Goal: Task Accomplishment & Management: Complete application form

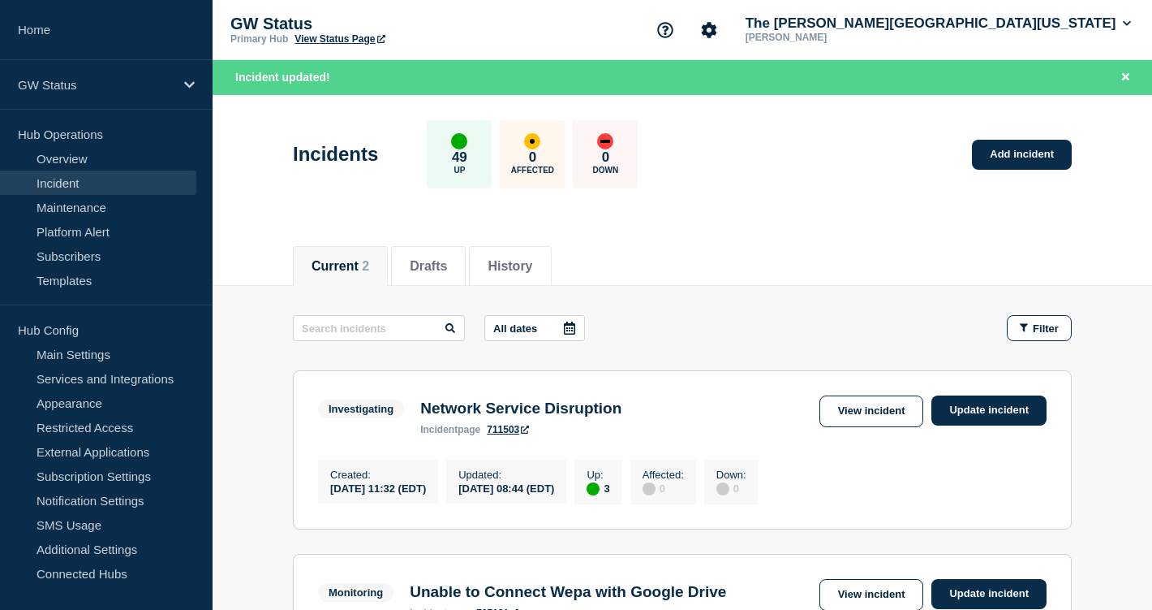
click at [843, 229] on header "Incidents 49 Up 0 Affected 0 Down Add incident" at bounding box center [683, 163] width 940 height 136
click at [1006, 153] on link "Add incident" at bounding box center [1022, 155] width 100 height 30
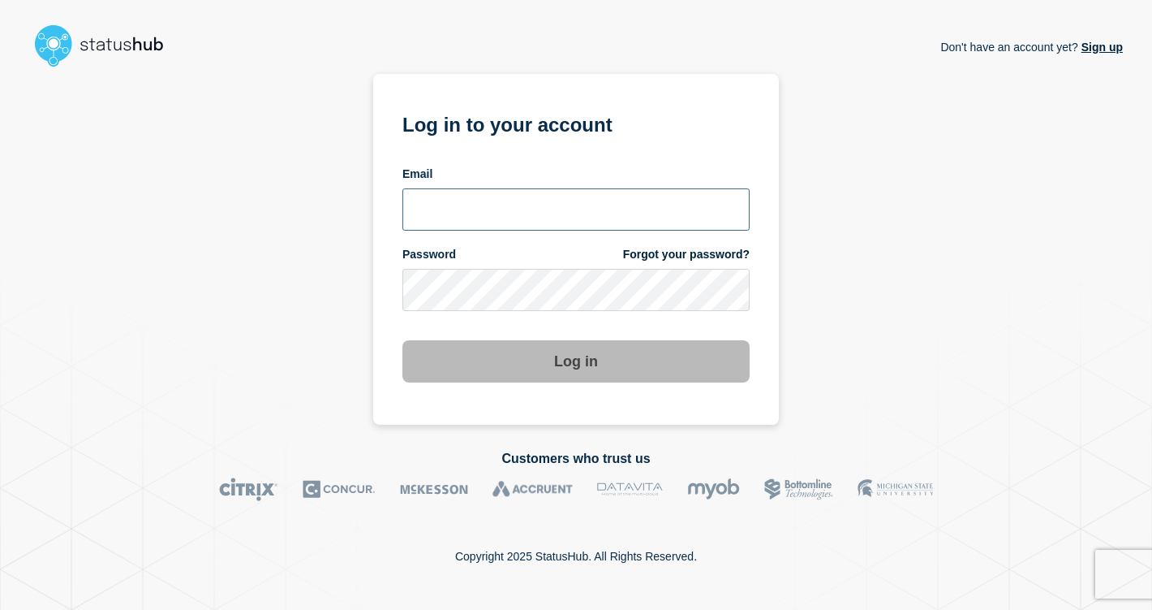
type input "bj.sneed@gwu.edu"
click at [544, 387] on section "Log in to your account Email bj.sneed@gwu.edu Password Forgot your password? Lo…" at bounding box center [576, 249] width 406 height 351
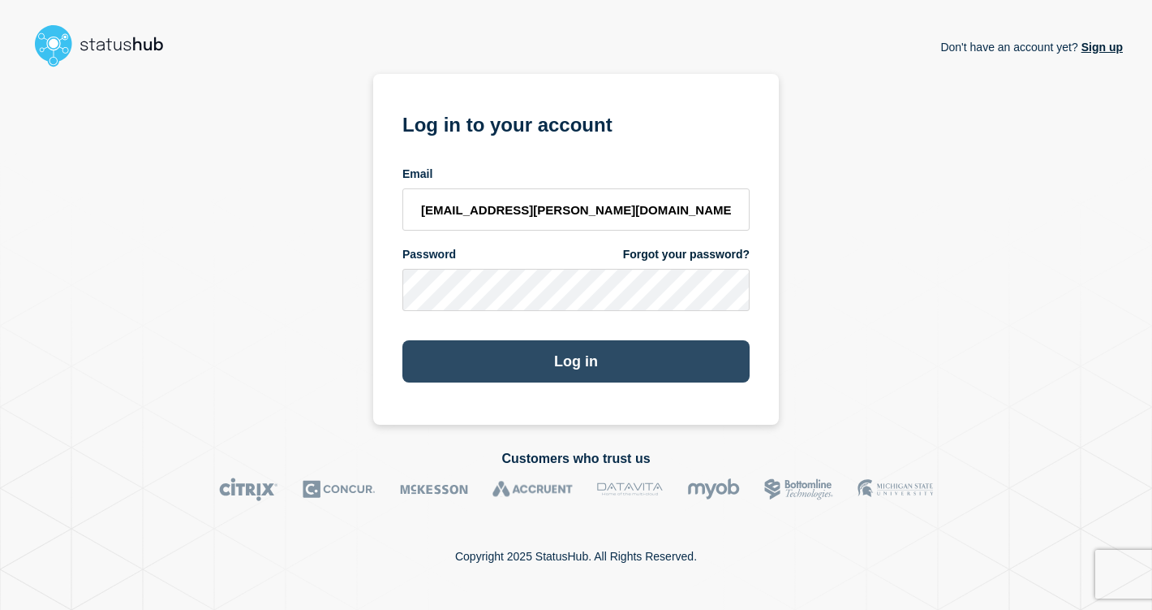
click at [554, 360] on button "Log in" at bounding box center [576, 361] width 347 height 42
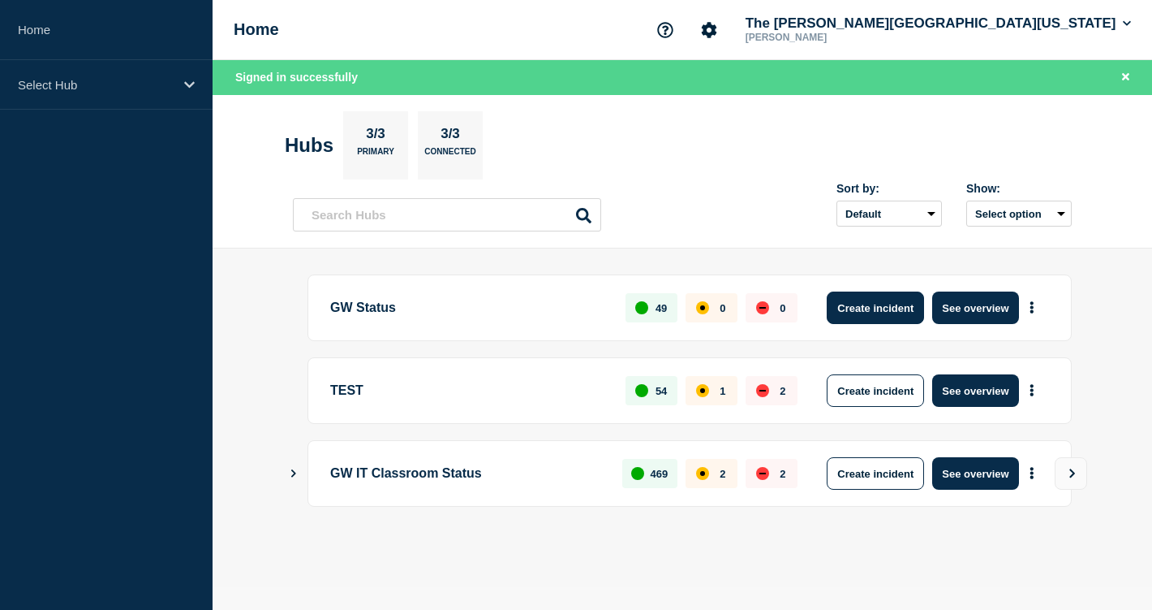
click at [859, 307] on button "Create incident" at bounding box center [875, 307] width 97 height 32
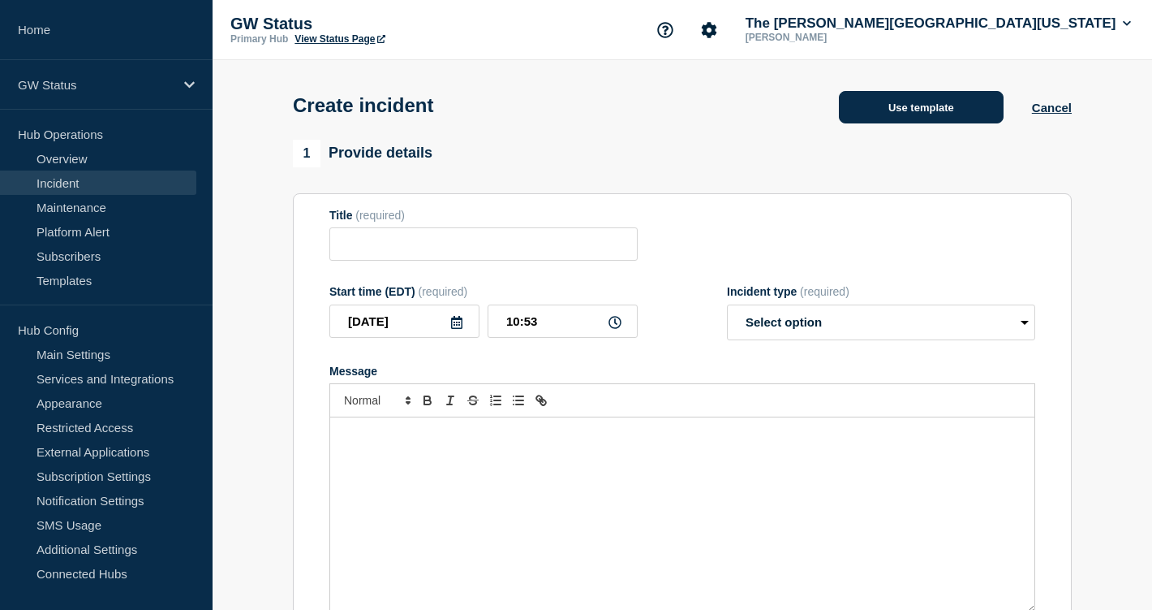
click at [929, 114] on button "Use template" at bounding box center [921, 107] width 165 height 32
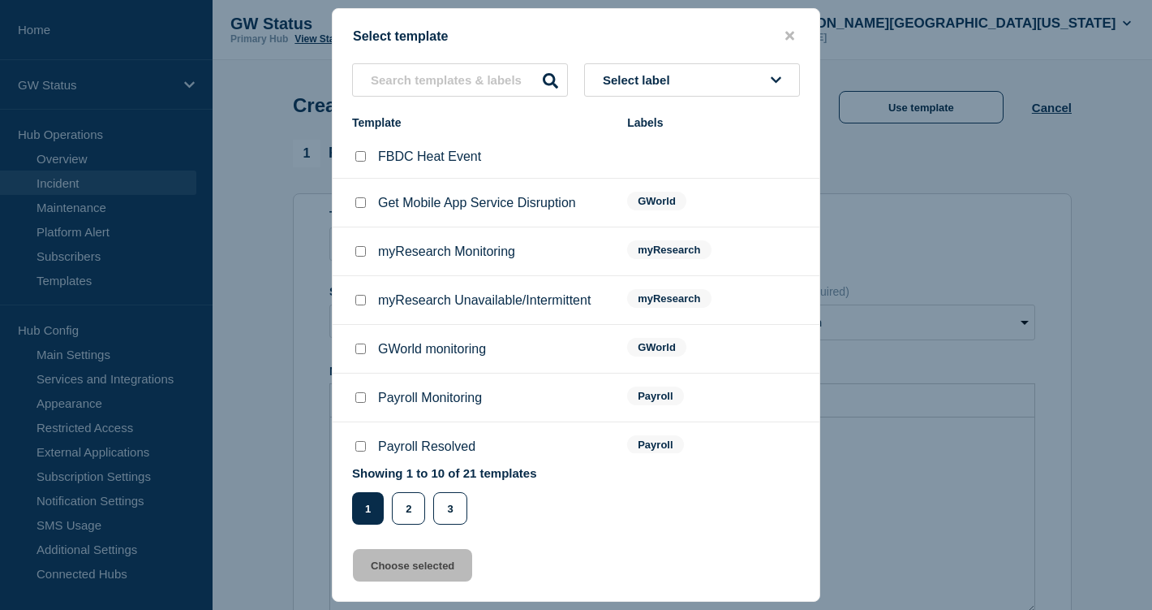
click at [643, 63] on button "Select label" at bounding box center [692, 79] width 216 height 33
click at [660, 167] on button "Generic" at bounding box center [692, 168] width 216 height 33
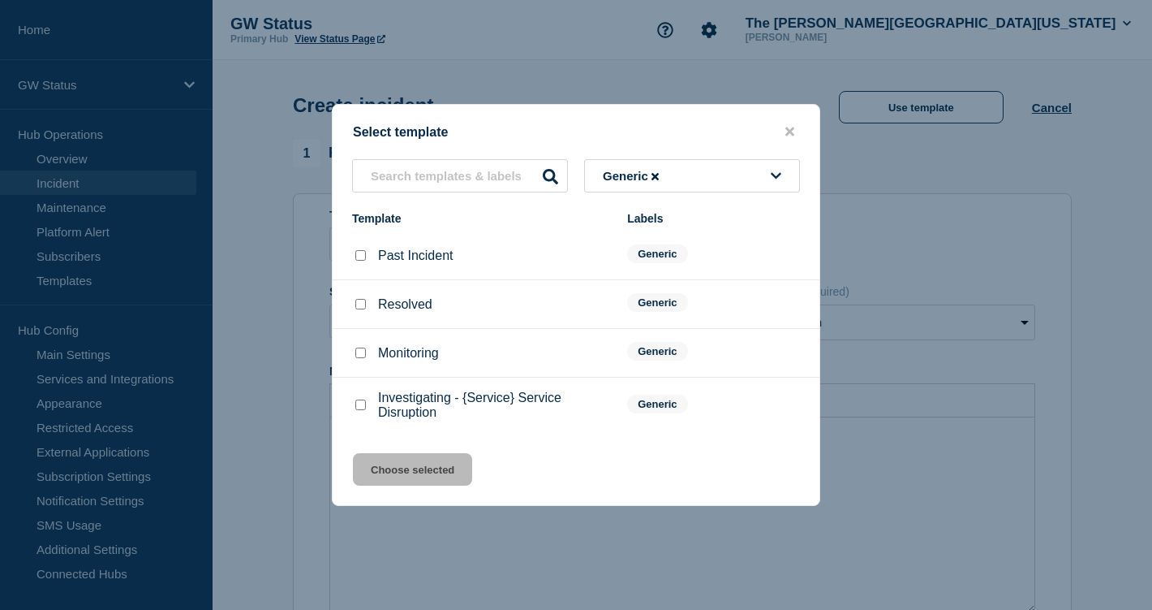
click at [356, 408] on input "Investigating - {Service} Service Disruption checkbox" at bounding box center [360, 404] width 11 height 11
checkbox input "true"
click at [401, 485] on button "Choose selected" at bounding box center [412, 469] width 119 height 32
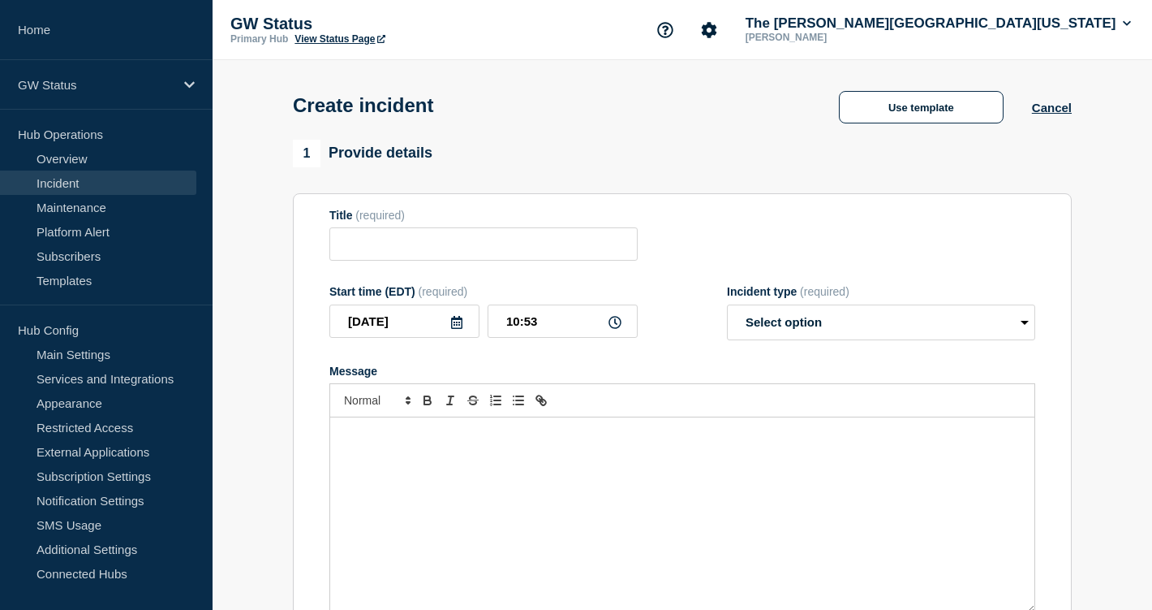
type input "Investigating - {Service} Service Disruption"
select select "investigating"
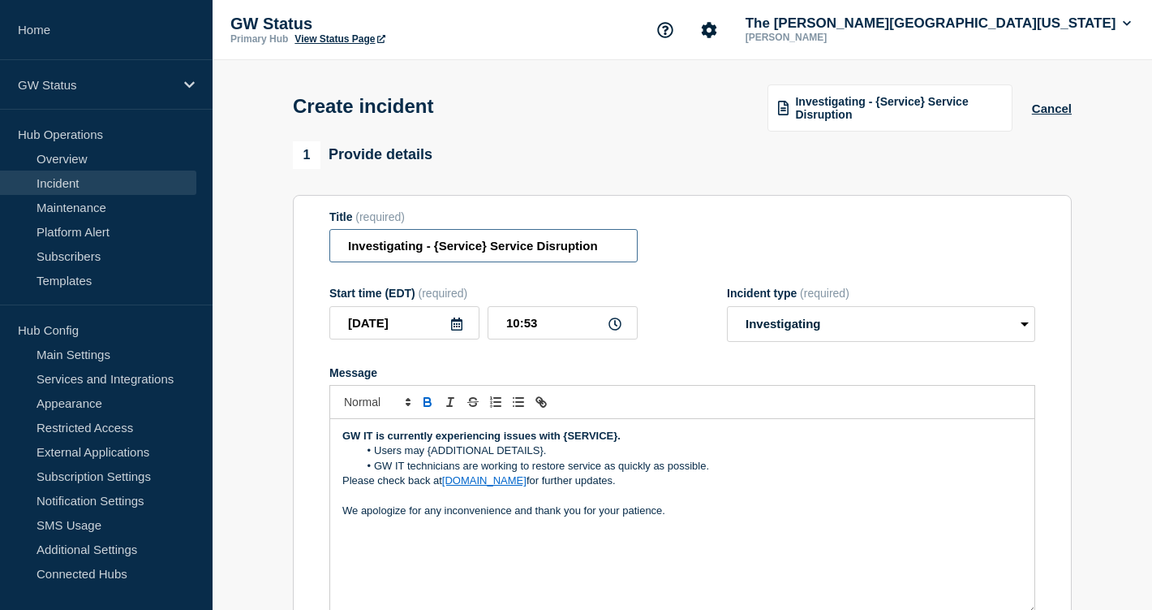
drag, startPoint x: 592, startPoint y: 258, endPoint x: 304, endPoint y: 258, distance: 288.1
click at [304, 258] on section "Title (required) Investigating - {Service} Service Disruption Start time (EDT) …" at bounding box center [682, 413] width 779 height 436
drag, startPoint x: 618, startPoint y: 454, endPoint x: 562, endPoint y: 451, distance: 56.1
click at [562, 442] on strong "GW IT is currently experiencing issues with {SERVICE}." at bounding box center [481, 435] width 278 height 12
paste div "Message"
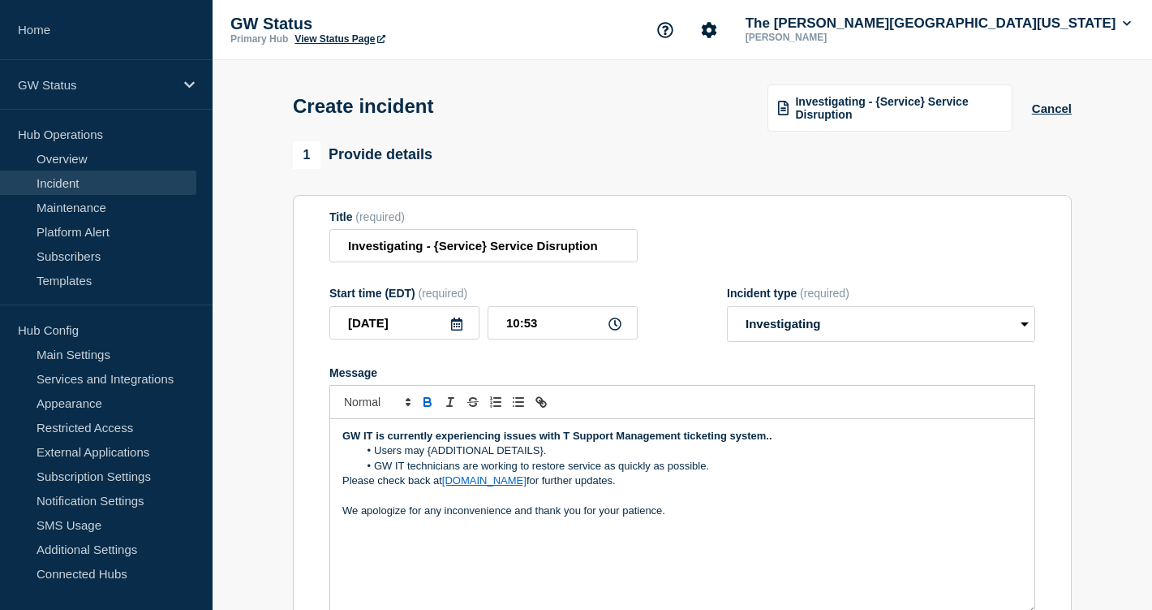
click at [564, 442] on strong "GW IT is currently experiencing issues with T Support Management ticketing syst…" at bounding box center [557, 435] width 430 height 12
click at [774, 442] on strong "GW IT is currently experiencing issues with IT Support Management ticketing sys…" at bounding box center [558, 435] width 433 height 12
click at [562, 442] on strong "GW IT is currently experiencing issues with IT Support Management ticketing sys…" at bounding box center [557, 435] width 430 height 12
drag, startPoint x: 544, startPoint y: 466, endPoint x: 427, endPoint y: 465, distance: 116.9
click at [427, 458] on li "Users may {ADDITIONAL DETAILS}." at bounding box center [691, 450] width 665 height 15
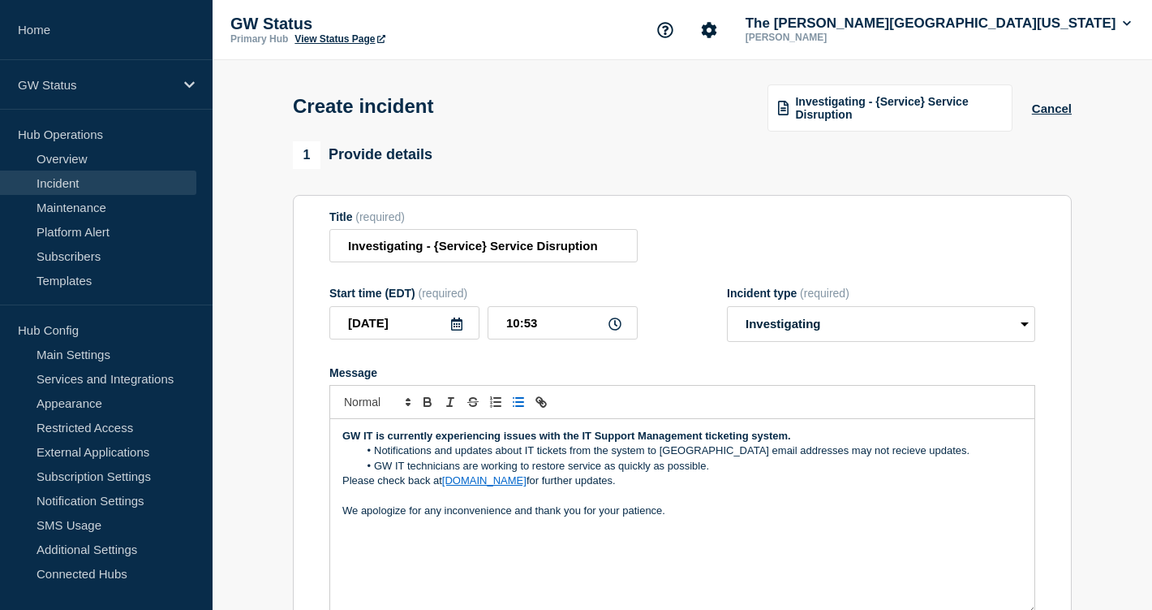
click at [676, 458] on li "Notifications and updates about IT tickets from the system to [GEOGRAPHIC_DATA]…" at bounding box center [691, 450] width 665 height 15
click at [0, 0] on lt-span "e xt ernal" at bounding box center [0, 0] width 0 height 0
click at [833, 458] on li "Notifications and updates about IT tickets from the system to external email ad…" at bounding box center [691, 450] width 665 height 15
click at [0, 0] on lt-strong "ei" at bounding box center [0, 0] width 0 height 0
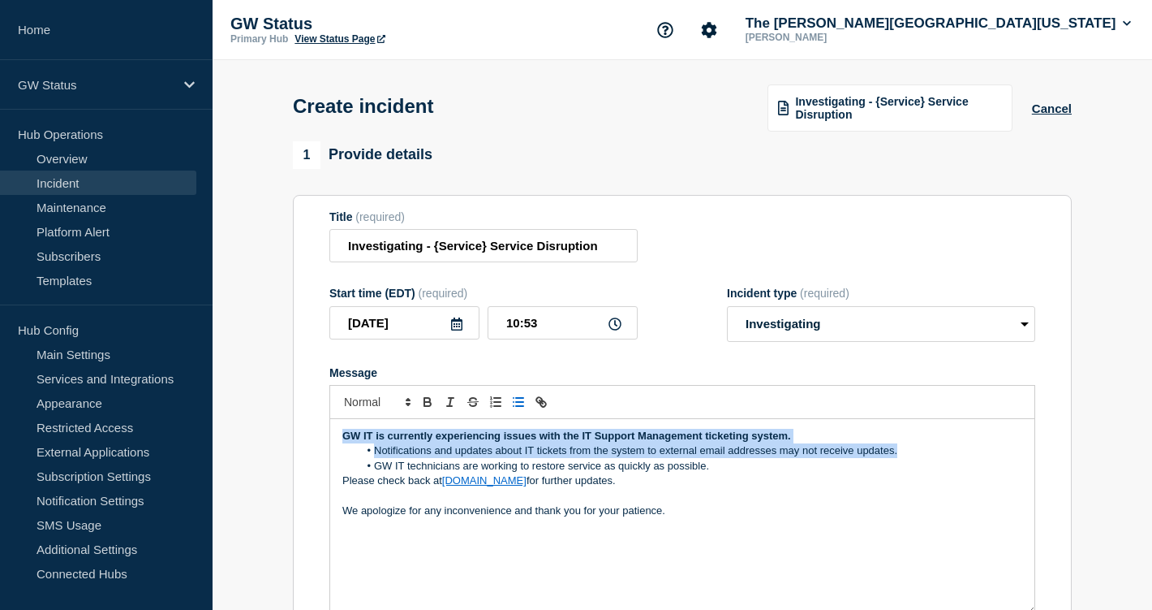
drag, startPoint x: 911, startPoint y: 468, endPoint x: 472, endPoint y: 440, distance: 439.2
click at [472, 440] on div "GW IT is currently experiencing issues with the IT Support Management ticketing…" at bounding box center [682, 516] width 704 height 195
copy div "GW IT is currently experiencing issues with the IT Support Management ticketing…"
click at [394, 458] on li "Notifications and updates about IT tickets from the system to external email ad…" at bounding box center [691, 450] width 665 height 15
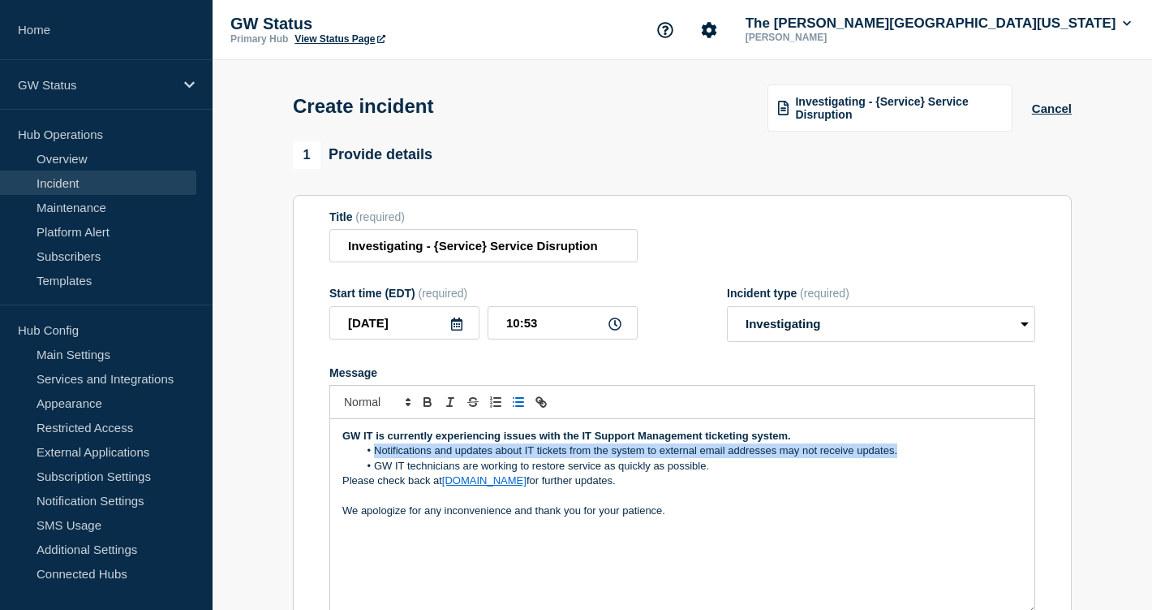
drag, startPoint x: 374, startPoint y: 470, endPoint x: 898, endPoint y: 467, distance: 523.5
click at [898, 458] on li "Notifications and updates about IT tickets from the system to external email ad…" at bounding box center [691, 450] width 665 height 15
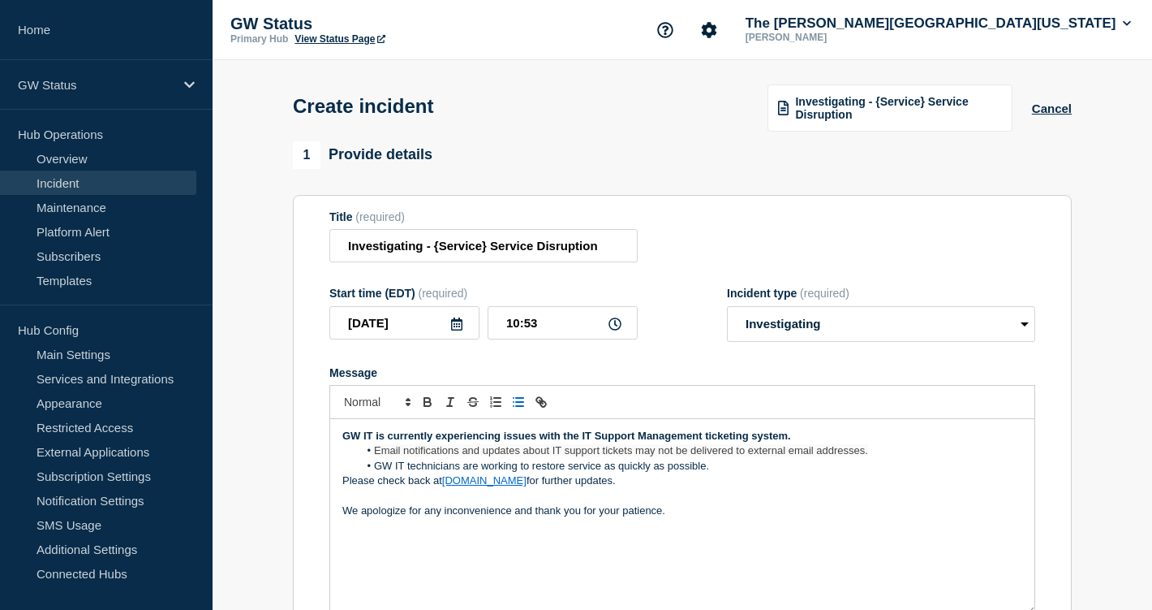
click at [376, 473] on li "GW IT technicians are working to restore service as quickly as possible." at bounding box center [691, 466] width 665 height 15
click at [376, 456] on span "Email notifications and updates about IT support tickets may not be delivered t…" at bounding box center [621, 450] width 494 height 12
click at [865, 456] on span "Email notifications and updates about IT support tickets may not be delivered t…" at bounding box center [621, 450] width 494 height 12
click at [747, 456] on span "Email notifications and updates about IT support tickets may not be delivered t…" at bounding box center [687, 450] width 626 height 12
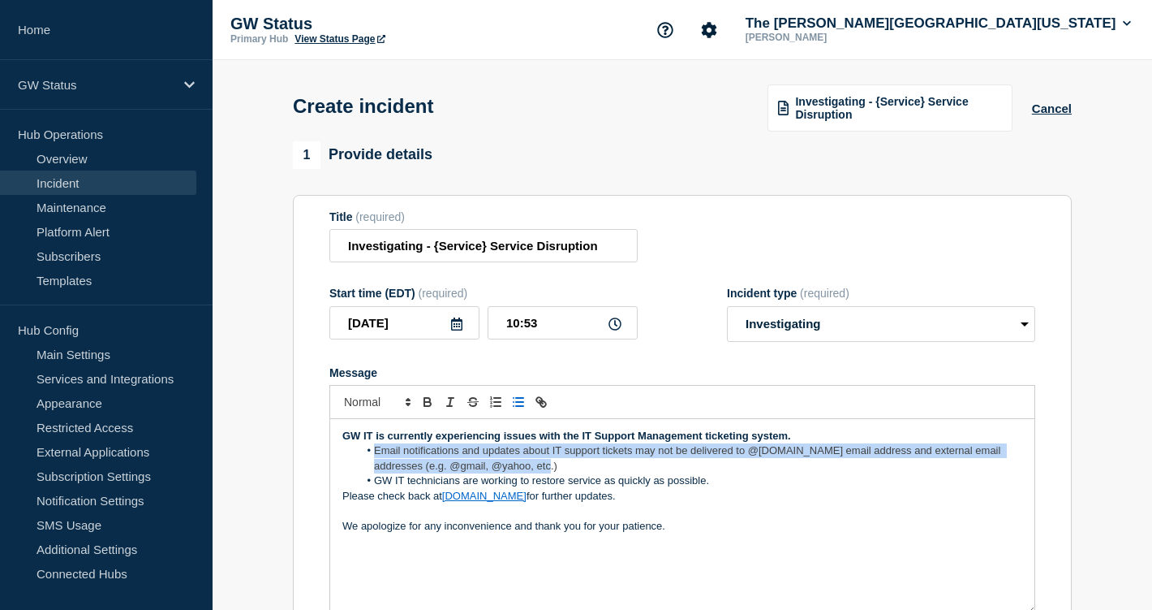
drag, startPoint x: 567, startPoint y: 486, endPoint x: 373, endPoint y: 473, distance: 194.4
click at [373, 473] on li "Email notifications and updates about IT support tickets may not be delivered t…" at bounding box center [691, 458] width 665 height 30
copy span "Email notifications and updates about IT support tickets may not be delivered t…"
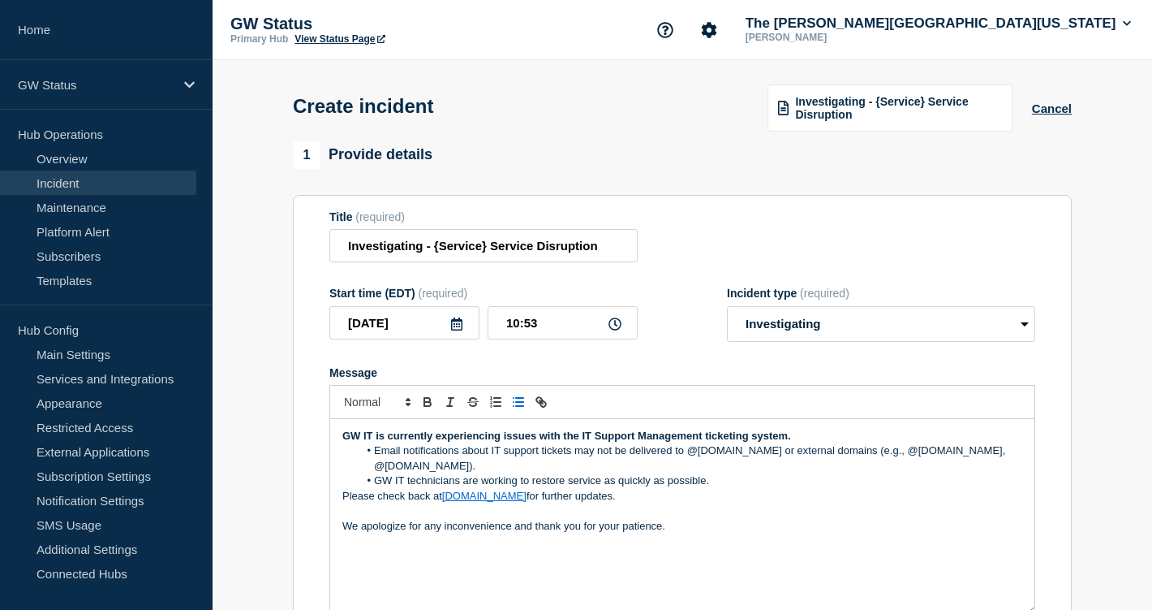
click at [850, 469] on li "Email notifications about IT support tickets may not be delivered to @[DOMAIN_N…" at bounding box center [691, 458] width 665 height 30
click at [783, 472] on li "Email notifications about IT support tickets may not be delivered to @[DOMAIN_N…" at bounding box center [691, 458] width 665 height 30
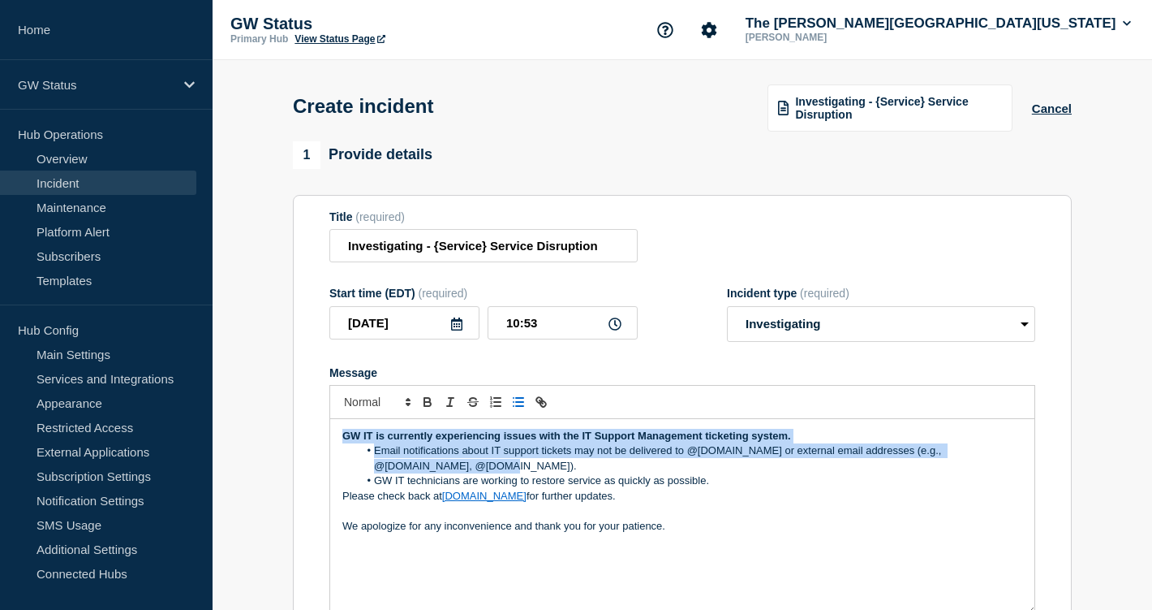
drag, startPoint x: 505, startPoint y: 484, endPoint x: 304, endPoint y: 454, distance: 202.6
click at [304, 454] on section "Title (required) Investigating - {Service} Service Disruption Start time (EDT) …" at bounding box center [682, 413] width 779 height 436
copy div "GW IT is currently experiencing issues with the IT Support Management ticketing…"
click at [460, 473] on li "Email notifications about IT support tickets may not be delivered to @[DOMAIN_N…" at bounding box center [691, 458] width 665 height 30
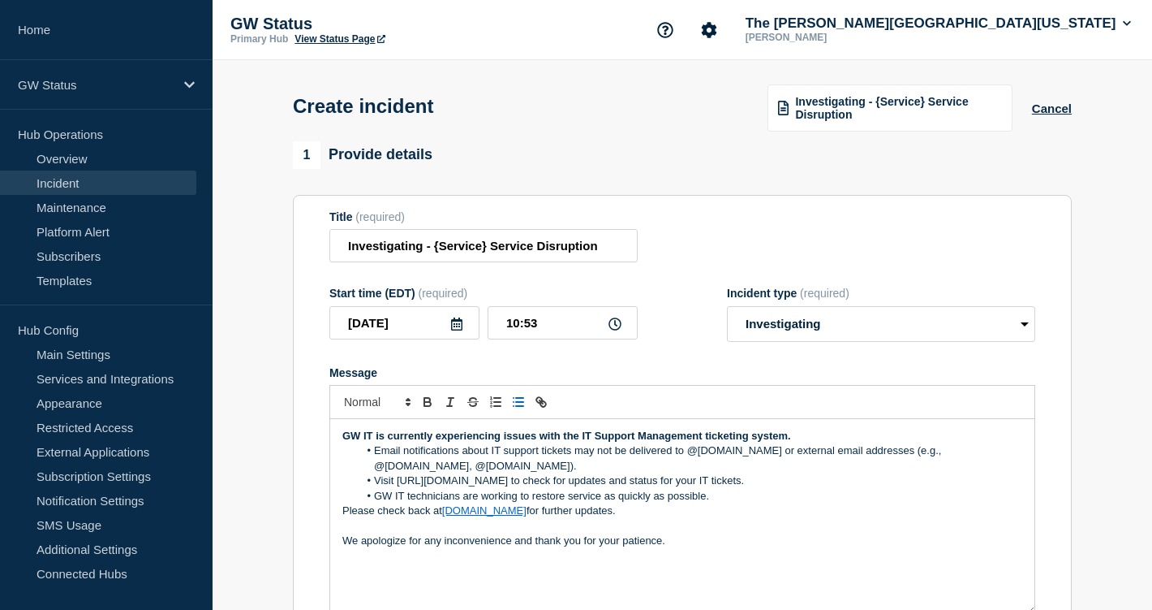
drag, startPoint x: 802, startPoint y: 495, endPoint x: 381, endPoint y: 498, distance: 420.4
click at [381, 488] on li "Visit [URL][DOMAIN_NAME] to check for updates and status for your IT tickets." at bounding box center [691, 480] width 665 height 15
click at [660, 473] on li "Email notifications about IT support tickets may not be delivered to @[DOMAIN_N…" at bounding box center [691, 458] width 665 height 30
click at [644, 488] on li "Visit [URL][DOMAIN_NAME] to check for updates and status for your IT tickets." at bounding box center [691, 480] width 665 height 15
click at [566, 488] on li "Visit [URL][DOMAIN_NAME] to check for updates and status for your IT tickets." at bounding box center [691, 480] width 665 height 15
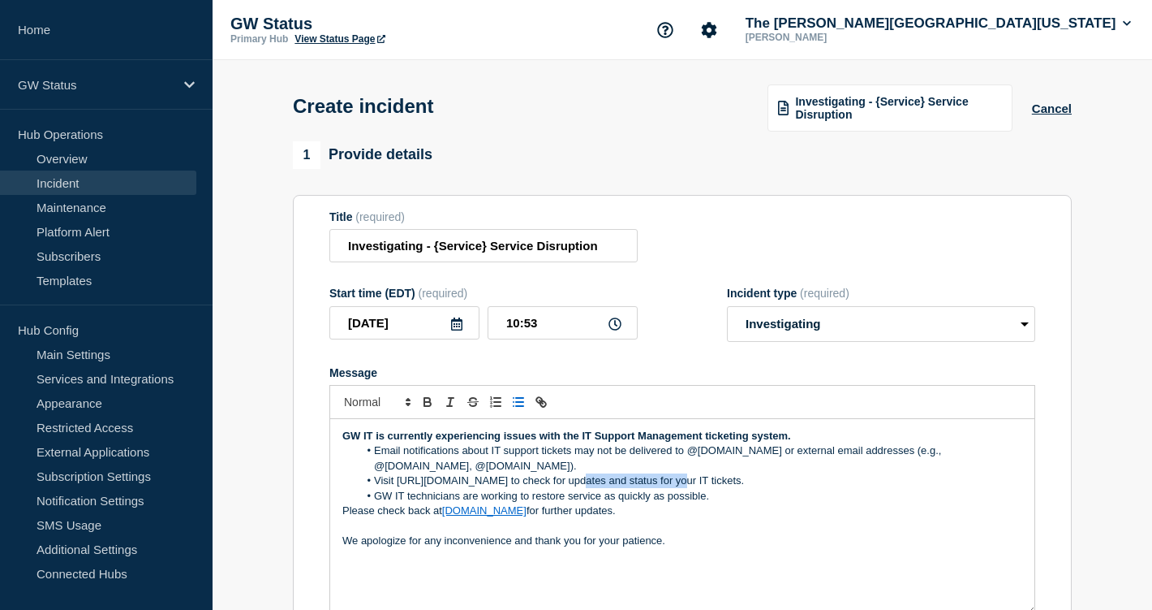
drag, startPoint x: 566, startPoint y: 498, endPoint x: 668, endPoint y: 497, distance: 101.5
click at [668, 488] on li "Visit [URL][DOMAIN_NAME] to check for updates and status for your IT tickets." at bounding box center [691, 480] width 665 height 15
click at [375, 488] on li "Visit [URL][DOMAIN_NAME] to check for updates for your IT tickets." at bounding box center [691, 480] width 665 height 15
drag, startPoint x: 603, startPoint y: 498, endPoint x: 740, endPoint y: 493, distance: 137.2
click at [740, 488] on li "You can visit [URL][DOMAIN_NAME] to check for updates for your IT tickets." at bounding box center [691, 480] width 665 height 15
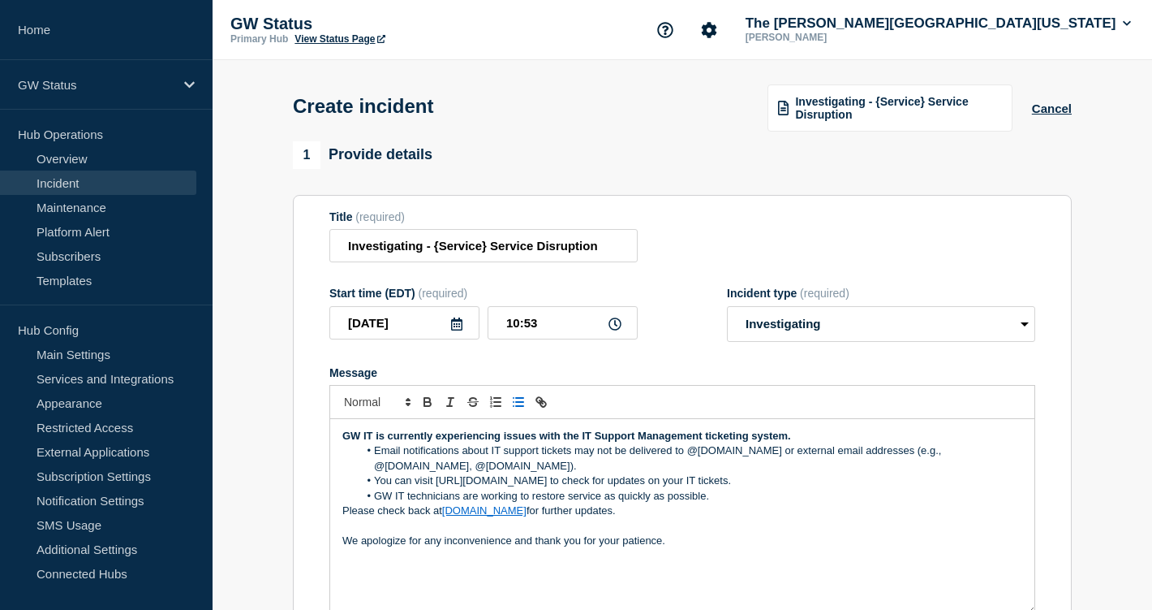
drag, startPoint x: 759, startPoint y: 501, endPoint x: 373, endPoint y: 498, distance: 385.5
click at [373, 488] on li "You can visit [URL][DOMAIN_NAME] to check for updates on your IT tickets." at bounding box center [691, 480] width 665 height 15
copy li "You can visit [URL][DOMAIN_NAME] to check for updates on your IT tickets."
click at [435, 488] on li "You can visit [URL][DOMAIN_NAME] to check for updates on your IT tickets." at bounding box center [691, 480] width 665 height 15
drag, startPoint x: 420, startPoint y: 498, endPoint x: 376, endPoint y: 500, distance: 44.7
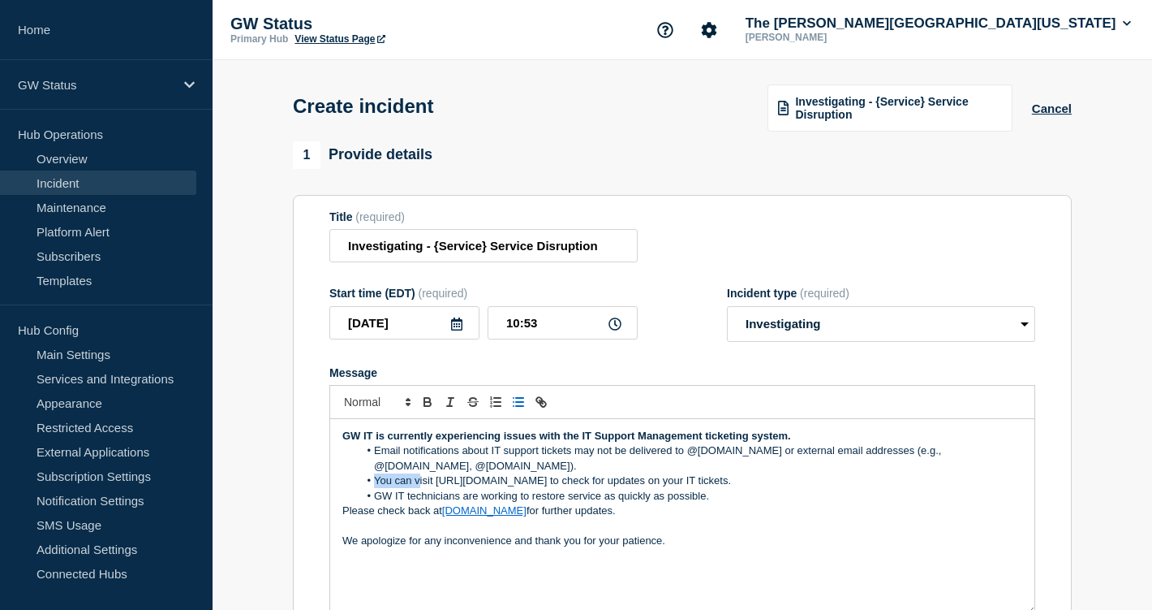
click at [376, 488] on li "You can visit [URL][DOMAIN_NAME] to check for updates on your IT tickets." at bounding box center [691, 480] width 665 height 15
drag, startPoint x: 625, startPoint y: 497, endPoint x: 370, endPoint y: 501, distance: 254.9
click at [370, 488] on li "Visit [URL][DOMAIN_NAME] to check for updates on your IT tickets." at bounding box center [691, 480] width 665 height 15
copy li "Visit [URL][DOMAIN_NAME] to check for updates on your IT tickets."
click at [508, 488] on li "Visit [URL][DOMAIN_NAME] to check for updates on your IT tickets." at bounding box center [691, 480] width 665 height 15
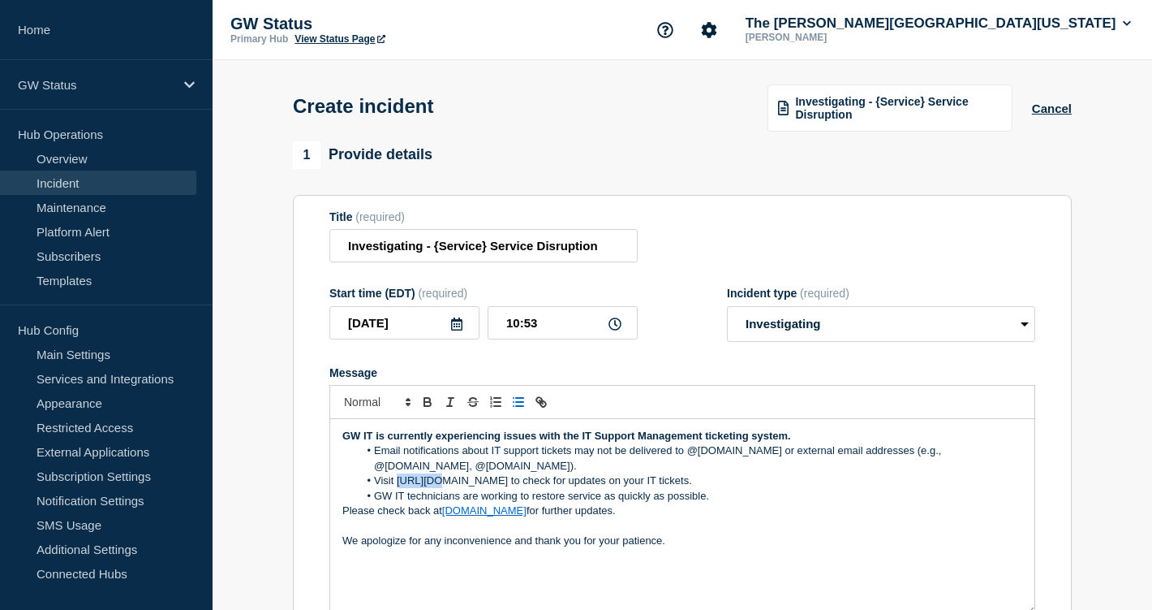
drag, startPoint x: 429, startPoint y: 498, endPoint x: 399, endPoint y: 498, distance: 30.0
click at [399, 488] on li "Visit [URL][DOMAIN_NAME] to check for updates on your IT tickets." at bounding box center [691, 480] width 665 height 15
click at [595, 467] on li "Email notifications about IT support tickets may not be delivered to @[DOMAIN_N…" at bounding box center [691, 458] width 665 height 30
click at [694, 468] on li "Email notifications about IT support tickets may be delayed or not be delivered…" at bounding box center [691, 458] width 665 height 30
drag, startPoint x: 540, startPoint y: 480, endPoint x: 423, endPoint y: 480, distance: 116.9
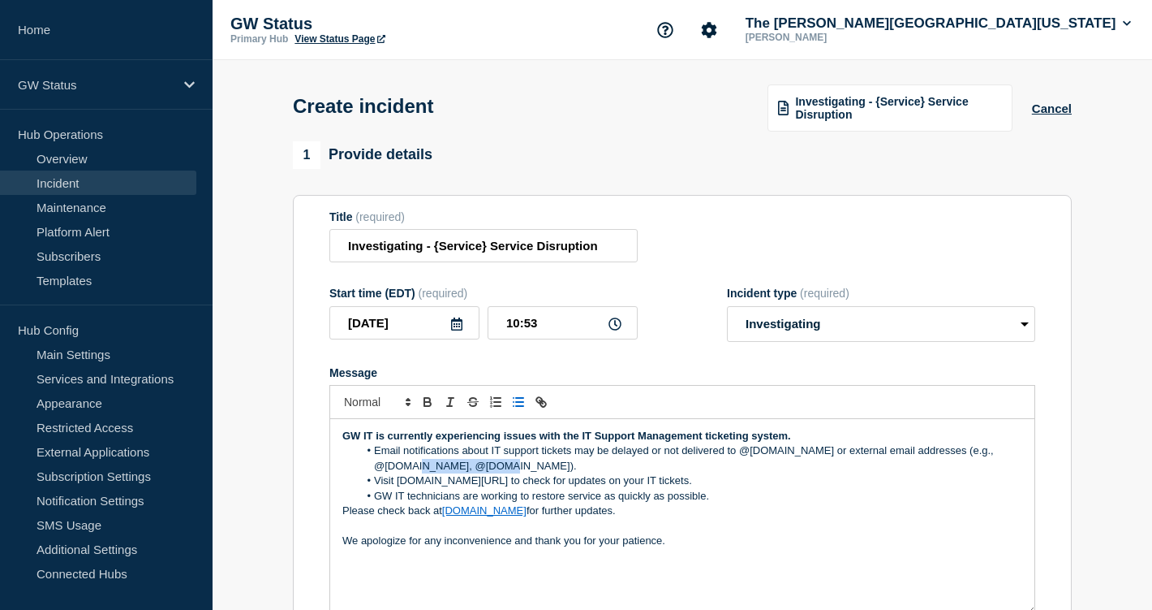
click at [423, 473] on li "Email notifications about IT support tickets may be delayed or not delivered to…" at bounding box center [691, 458] width 665 height 30
click at [609, 472] on li "Email notifications about IT support tickets may be delayed or not delivered to…" at bounding box center [691, 458] width 665 height 30
drag, startPoint x: 664, startPoint y: 469, endPoint x: 679, endPoint y: 469, distance: 15.4
click at [679, 469] on li "Email notifications about IT support tickets may be delayed or not delivered to…" at bounding box center [691, 458] width 665 height 30
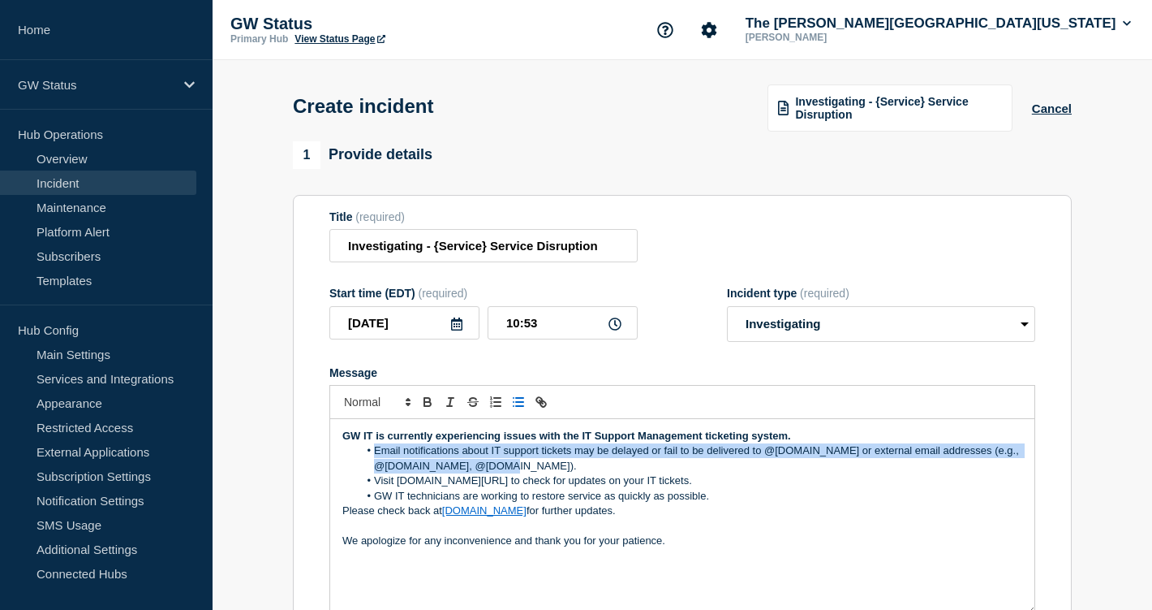
drag, startPoint x: 515, startPoint y: 483, endPoint x: 364, endPoint y: 463, distance: 152.3
click at [364, 463] on li "Email notifications about IT support tickets may be delayed or fail to be deliv…" at bounding box center [691, 458] width 665 height 30
copy li "Email notifications about IT support tickets may be delayed or fail to be deliv…"
click at [446, 473] on li "Email notifications about IT support tickets may be delayed or fail to be deliv…" at bounding box center [691, 458] width 665 height 30
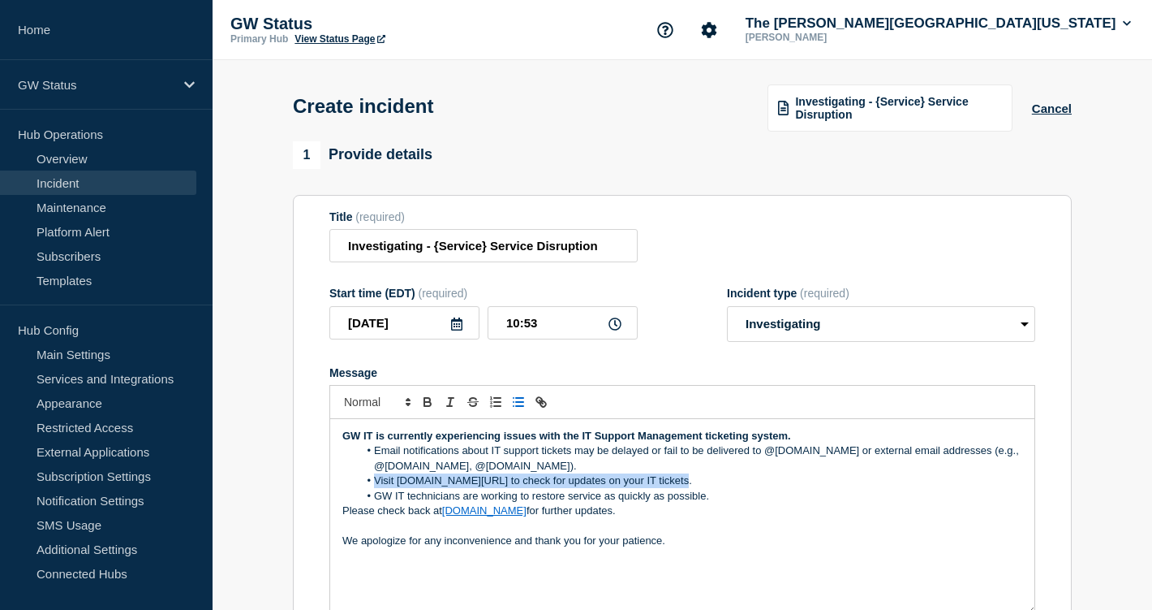
drag, startPoint x: 682, startPoint y: 496, endPoint x: 333, endPoint y: 496, distance: 349.0
click at [333, 496] on div "GW IT is currently experiencing issues with the IT Support Management ticketing…" at bounding box center [682, 516] width 704 height 195
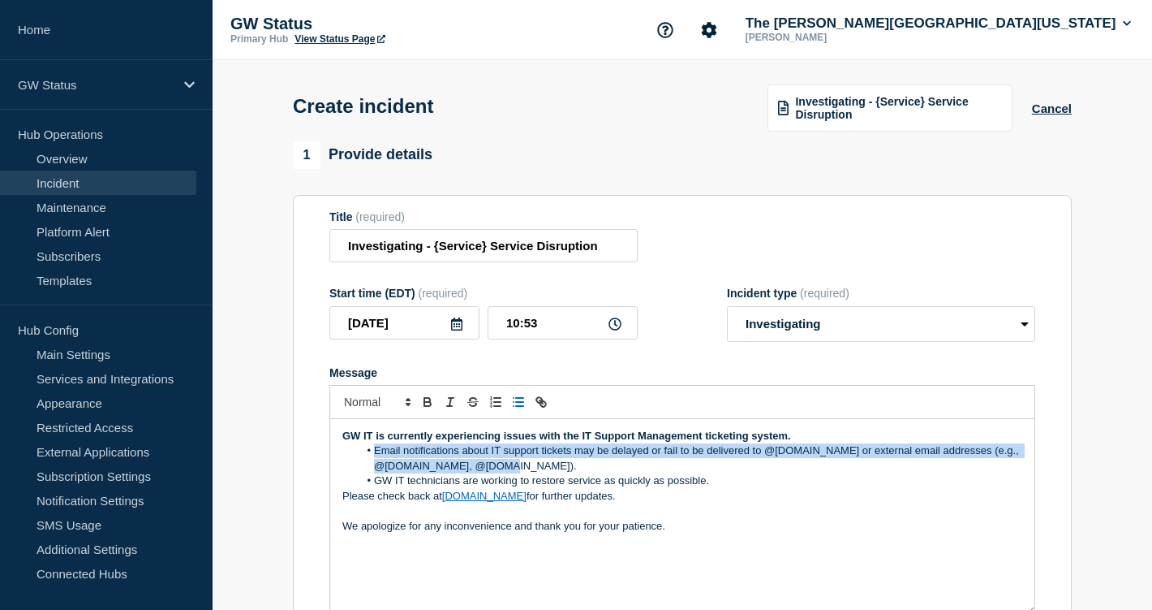
drag, startPoint x: 525, startPoint y: 482, endPoint x: 361, endPoint y: 468, distance: 164.5
click at [361, 468] on li "Email notifications about IT support tickets may be delayed or fail to be deliv…" at bounding box center [691, 458] width 665 height 30
copy li "Email notifications about IT support tickets may be delayed or fail to be deliv…"
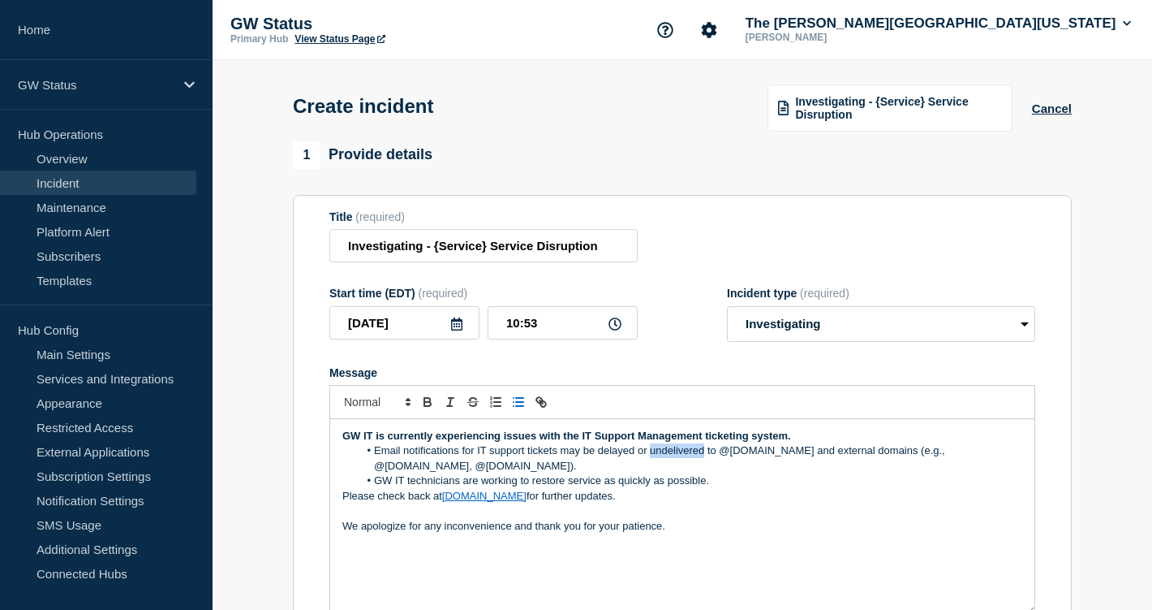
drag, startPoint x: 704, startPoint y: 466, endPoint x: 651, endPoint y: 470, distance: 52.9
click at [651, 470] on li "Email notifications for IT support tickets may be delayed or undelivered to @[D…" at bounding box center [691, 458] width 665 height 30
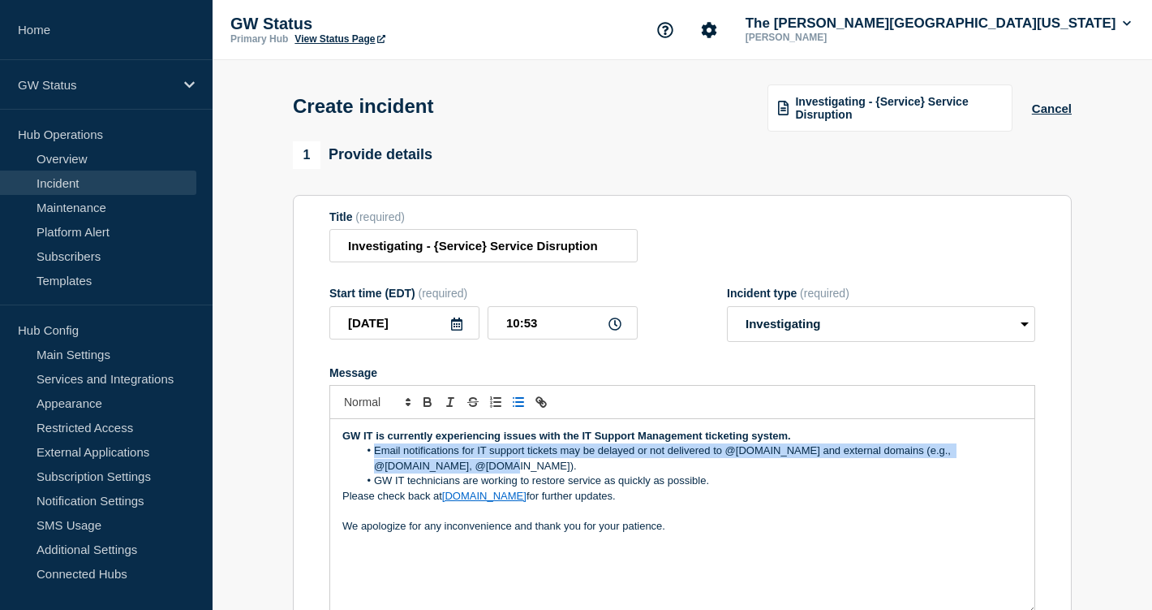
drag, startPoint x: 450, startPoint y: 485, endPoint x: 373, endPoint y: 471, distance: 78.3
click at [373, 470] on li "Email notifications for IT support tickets may be delayed or not delivered to @…" at bounding box center [691, 458] width 665 height 30
copy li "Email notifications for IT support tickets may be delayed or not delivered to @…"
click at [446, 473] on li "Email notifications for IT support tickets may be delayed or not delivered to @…" at bounding box center [691, 458] width 665 height 30
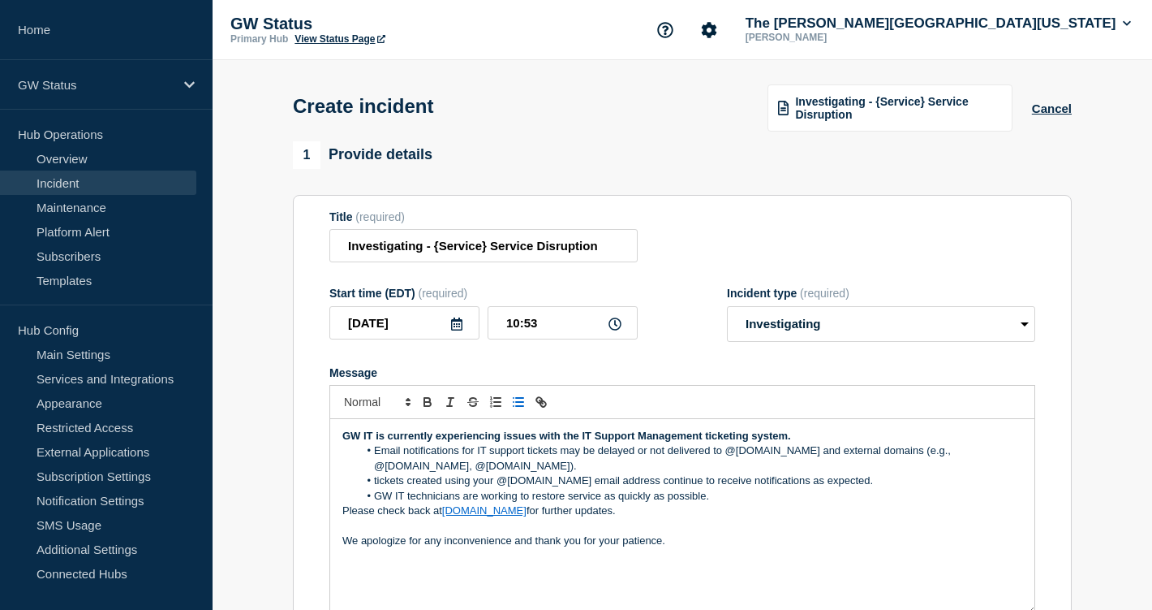
click at [376, 488] on li "tickets created using your @[DOMAIN_NAME] email address continue to receive not…" at bounding box center [691, 480] width 665 height 15
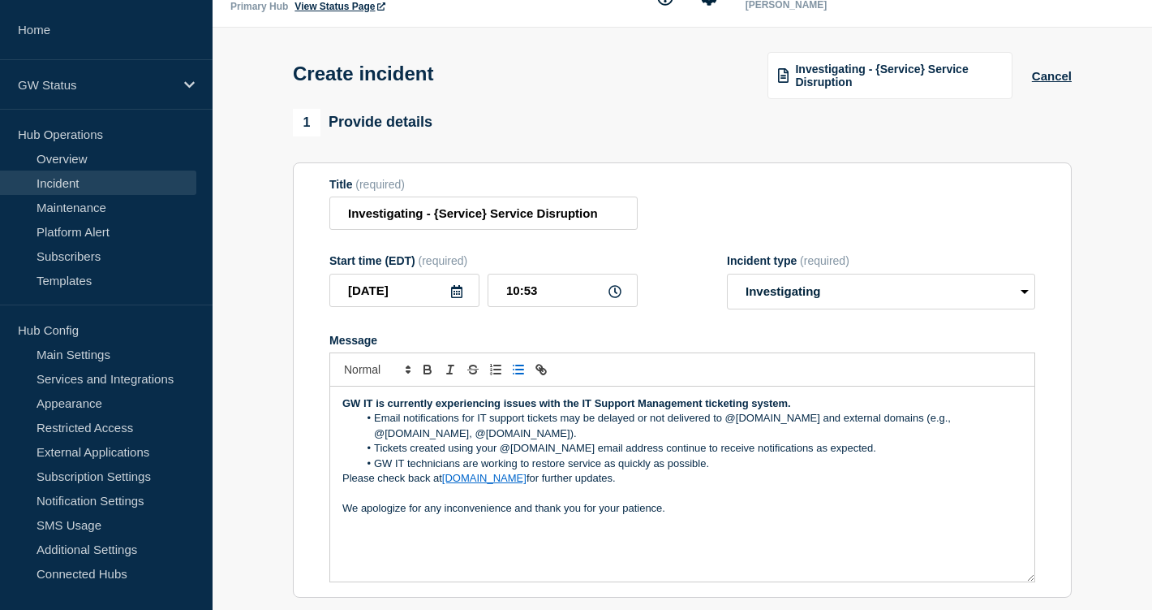
scroll to position [39, 0]
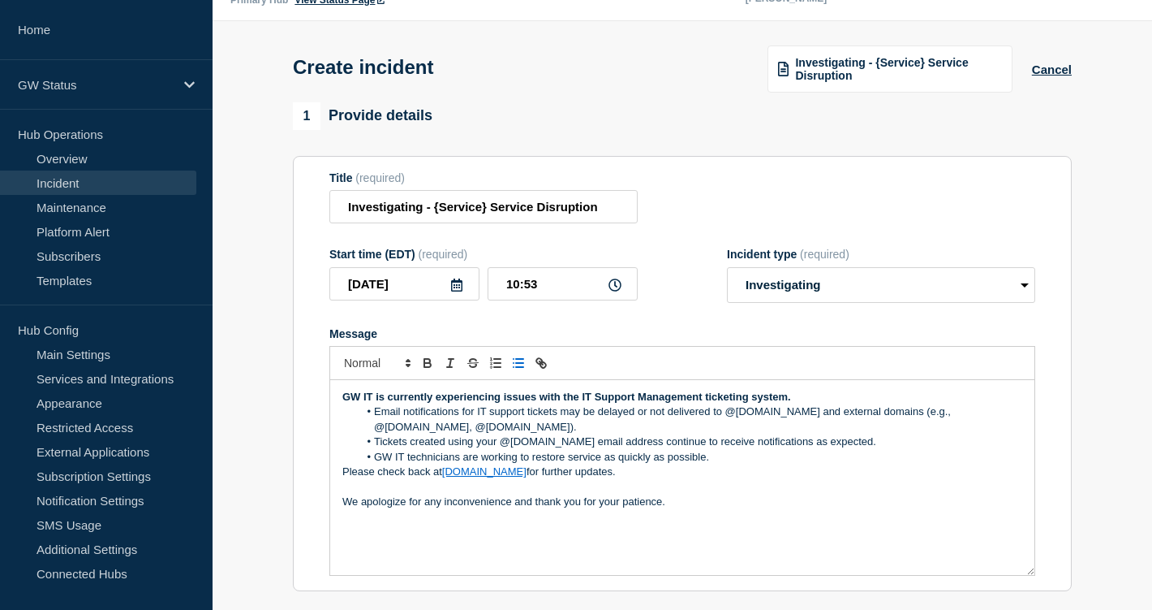
click at [926, 431] on li "Email notifications for IT support tickets may be delayed or not delivered to @…" at bounding box center [691, 419] width 665 height 30
click at [911, 426] on li "Email notifications for IT support tickets may be delayed or not delivered to @…" at bounding box center [691, 419] width 665 height 30
click at [0, 0] on lt-span "e.g. ," at bounding box center [0, 0] width 0 height 0
click at [801, 494] on p "Message" at bounding box center [682, 487] width 680 height 15
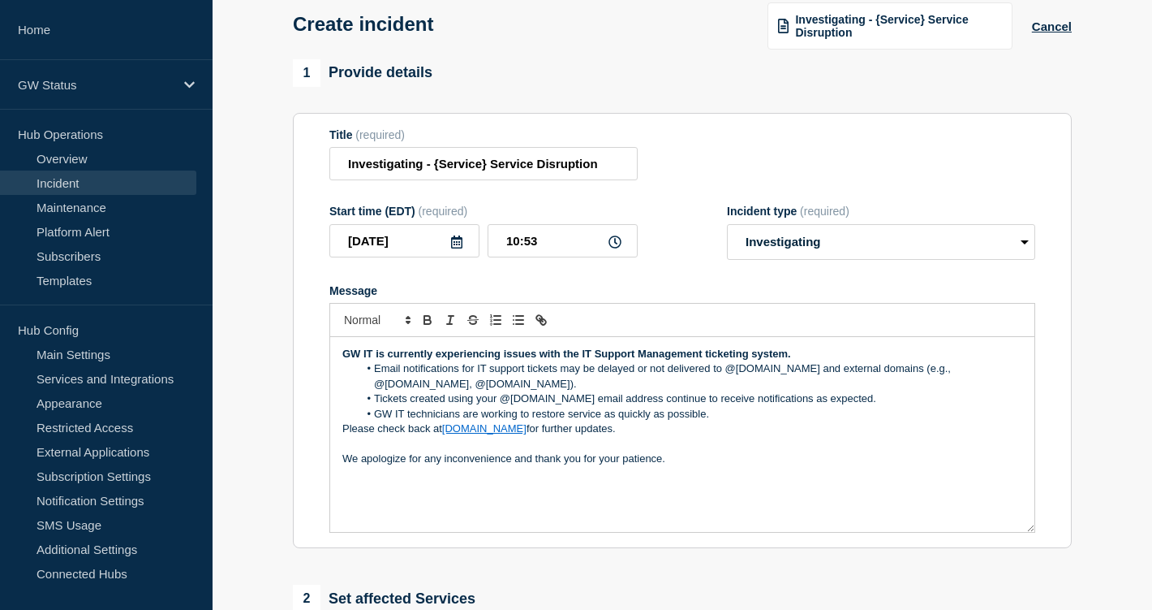
scroll to position [84, 0]
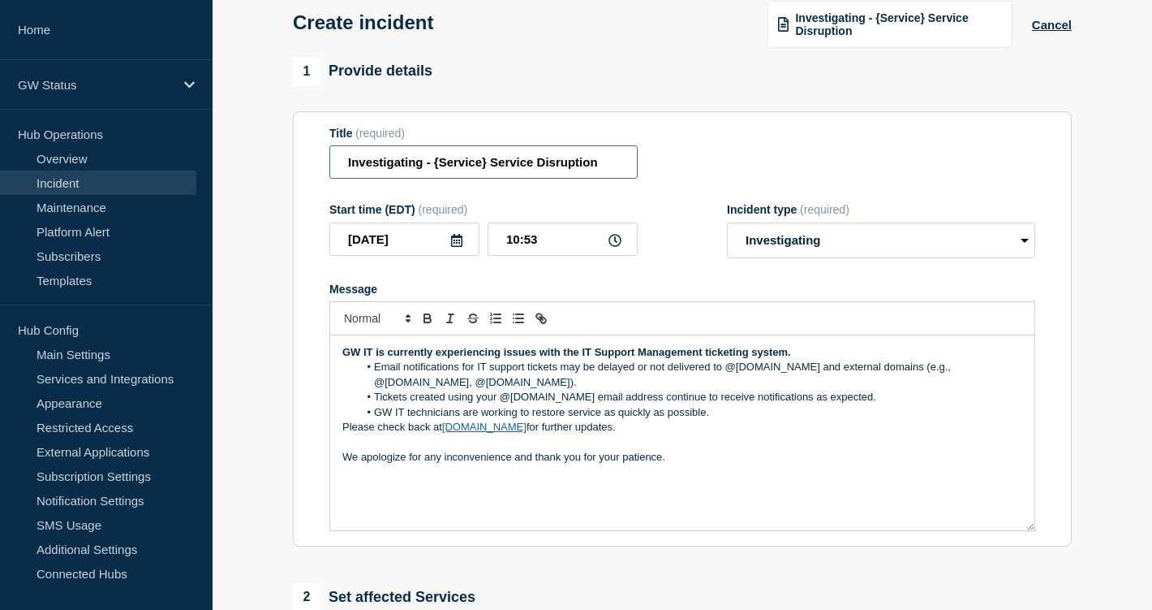
click at [483, 173] on input "Investigating - {Service} Service Disruption" at bounding box center [484, 161] width 308 height 33
click at [589, 173] on input "Investigating - {Service} Service Disruption" at bounding box center [484, 161] width 308 height 33
drag, startPoint x: 598, startPoint y: 173, endPoint x: 220, endPoint y: 167, distance: 378.2
click at [220, 167] on section "1 Provide details Title (required) Investigating - {Service} Service Disruption…" at bounding box center [683, 522] width 940 height 929
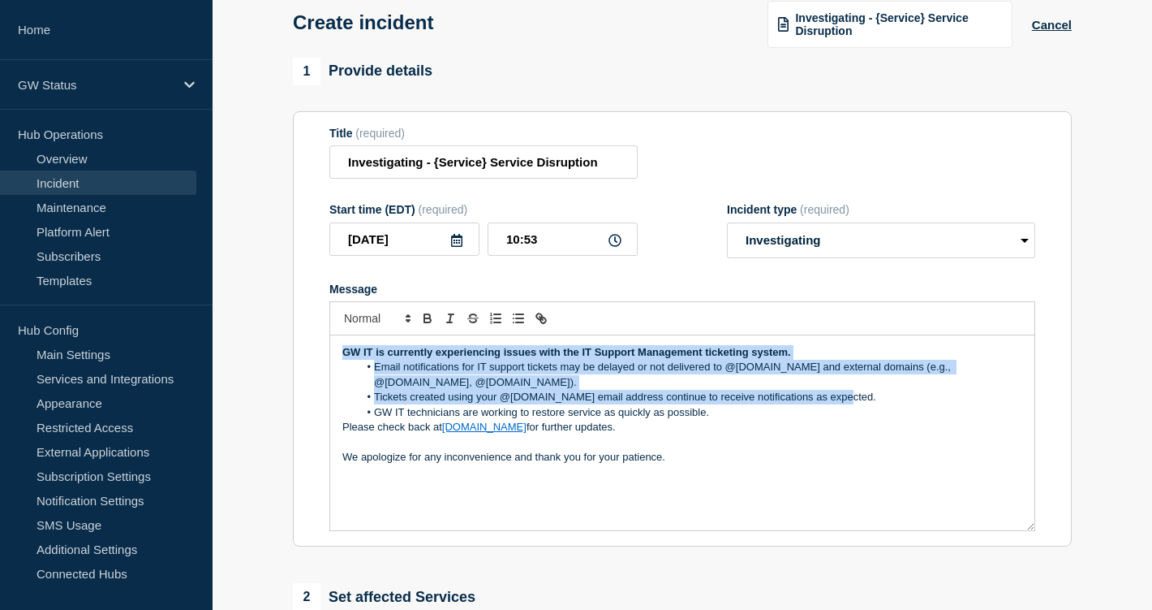
drag, startPoint x: 839, startPoint y: 412, endPoint x: 329, endPoint y: 369, distance: 512.3
click at [330, 369] on div "GW IT is currently experiencing issues with the IT Support Management ticketing…" at bounding box center [683, 433] width 706 height 196
copy div "GW IT is currently experiencing issues with the IT Support Management ticketing…"
click at [469, 158] on input "Investigating - {Service} Service Disruption" at bounding box center [484, 161] width 308 height 33
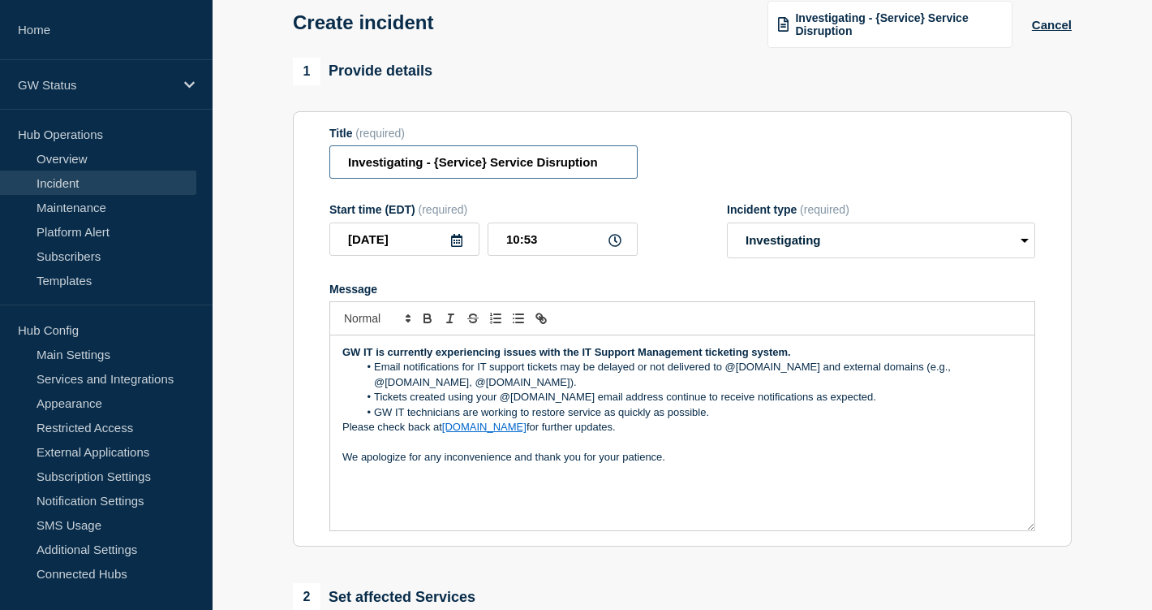
drag, startPoint x: 599, startPoint y: 169, endPoint x: 261, endPoint y: 172, distance: 337.6
click at [261, 174] on section "1 Provide details Title (required) Investigating - {Service} Service Disruption…" at bounding box center [683, 522] width 940 height 929
paste input "T Ticket Email Issues"
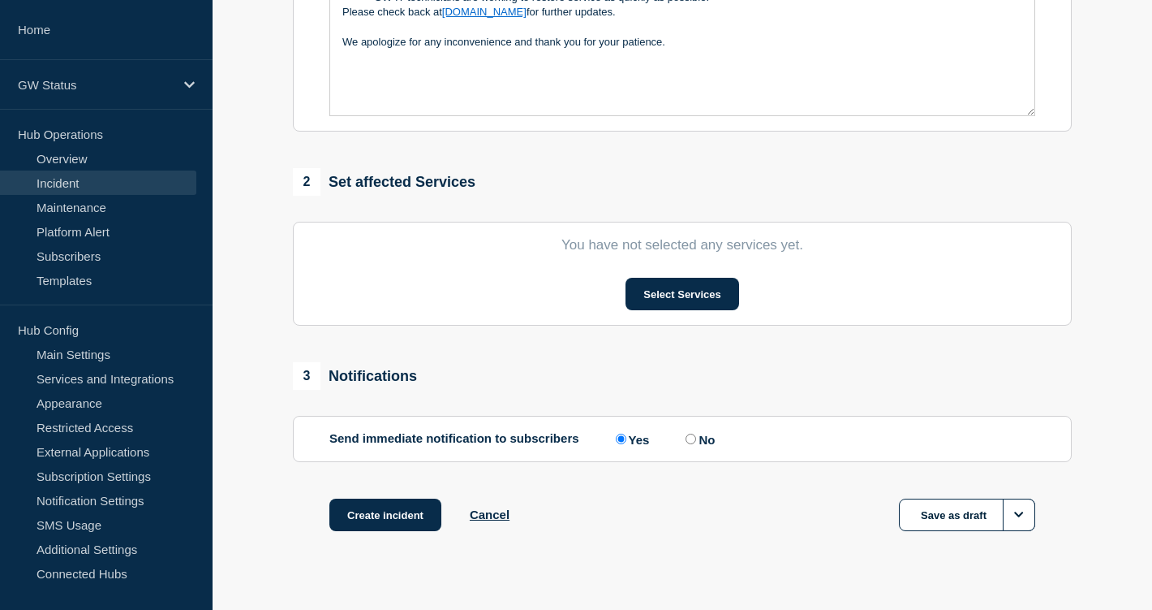
scroll to position [483, 0]
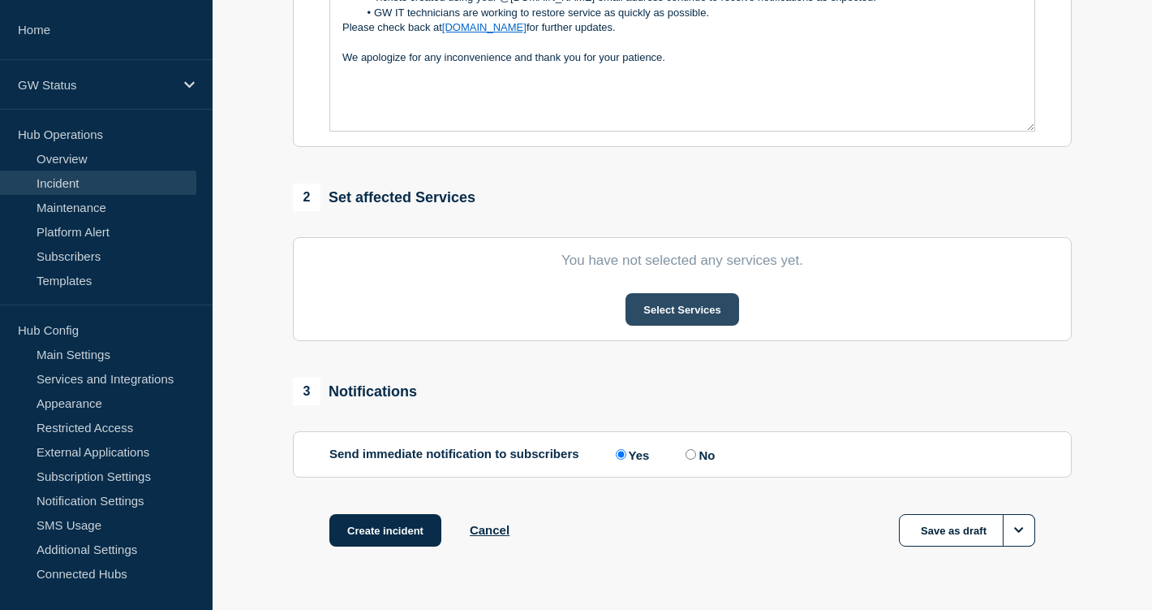
type input "IT Ticket Email Issues"
click at [700, 323] on button "Select Services" at bounding box center [682, 309] width 113 height 32
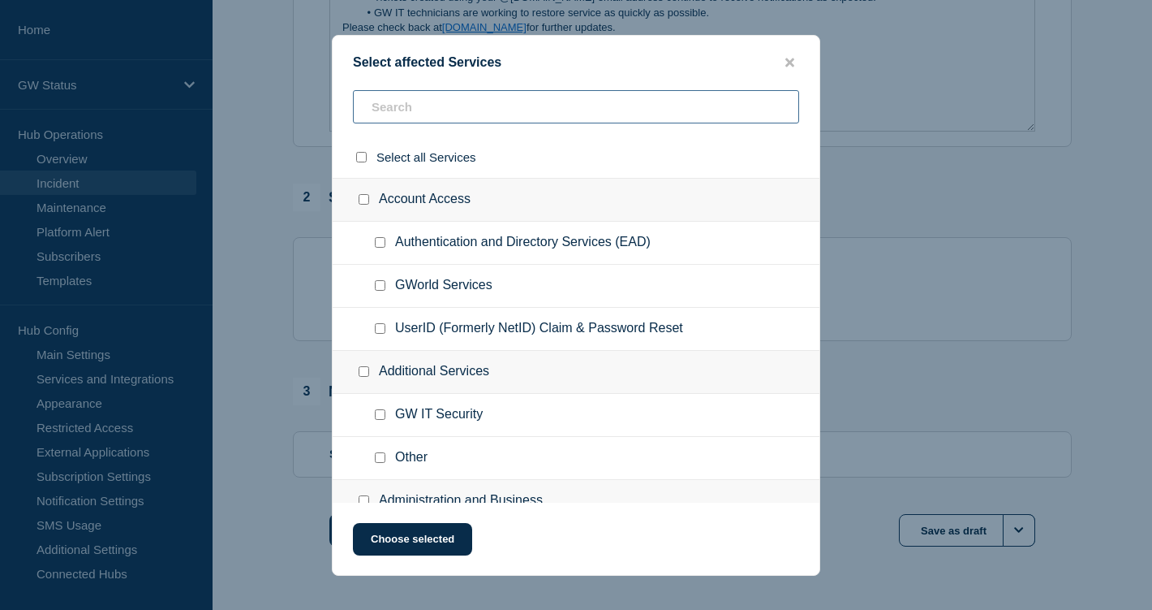
click at [554, 114] on input "text" at bounding box center [576, 106] width 446 height 33
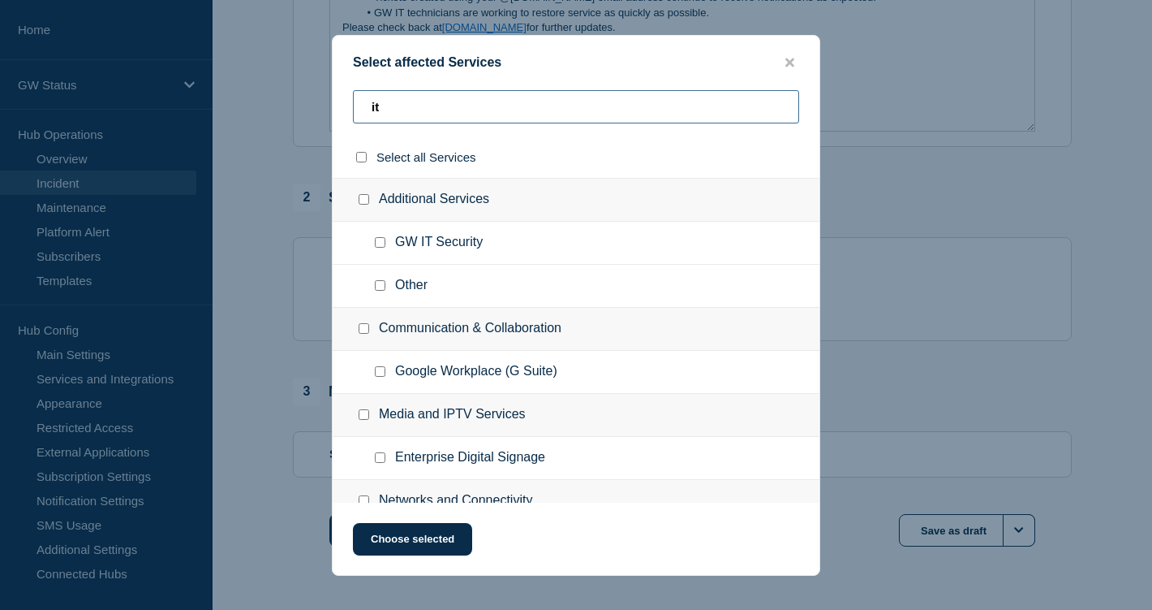
type input "i"
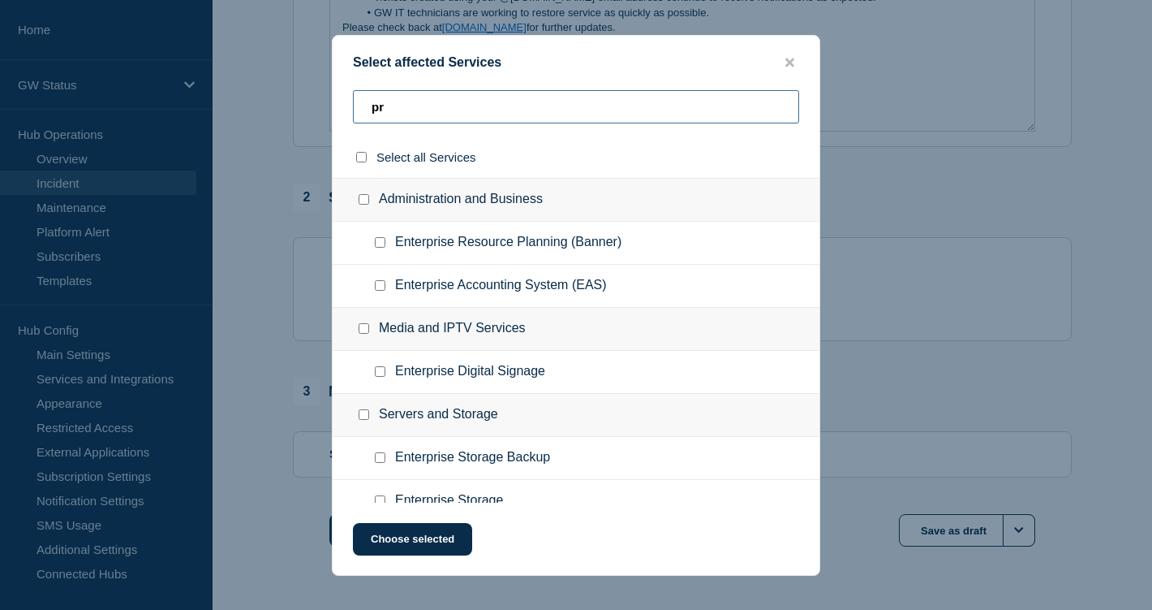
type input "p"
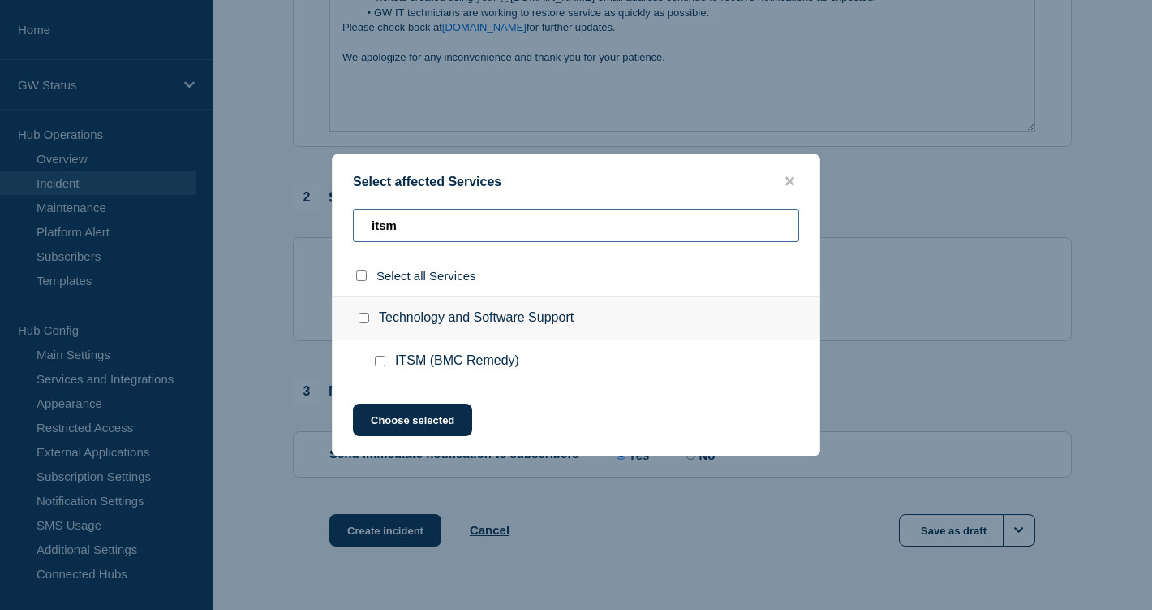
type input "itsm"
click at [378, 364] on input "ITSM (BMC Remedy) checkbox" at bounding box center [380, 360] width 11 height 11
checkbox input "true"
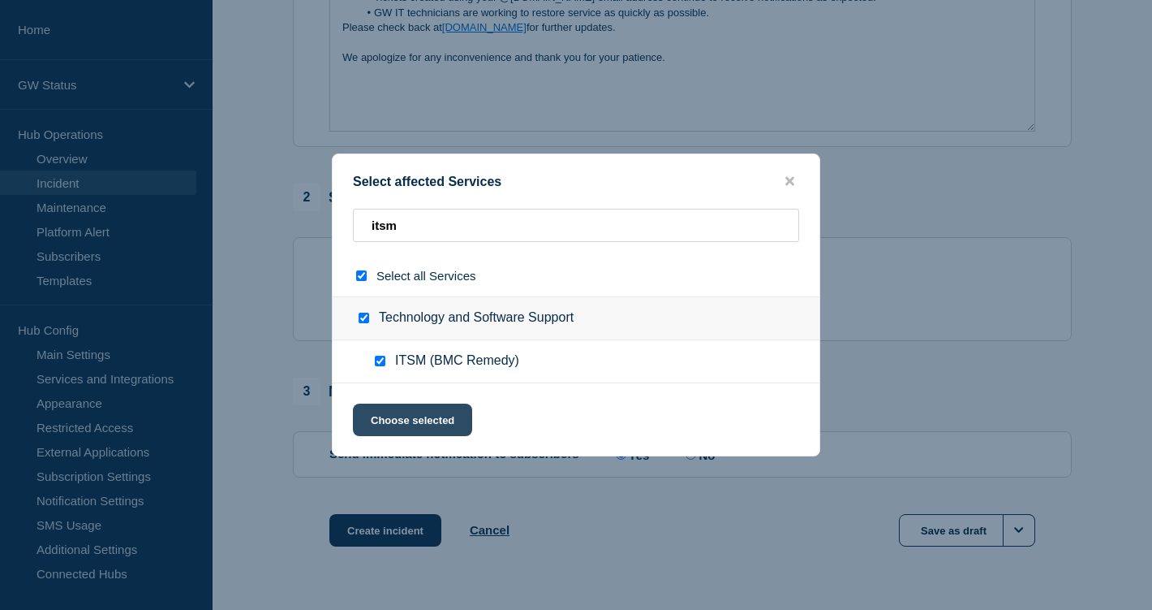
click at [403, 428] on button "Choose selected" at bounding box center [412, 419] width 119 height 32
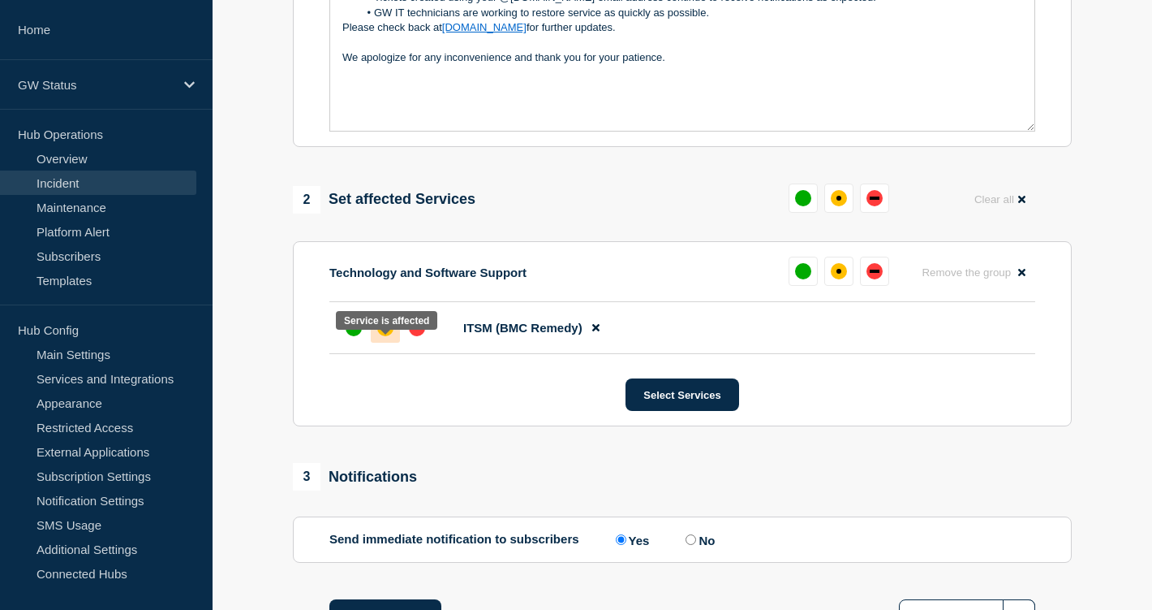
click at [381, 336] on div "affected" at bounding box center [385, 328] width 16 height 16
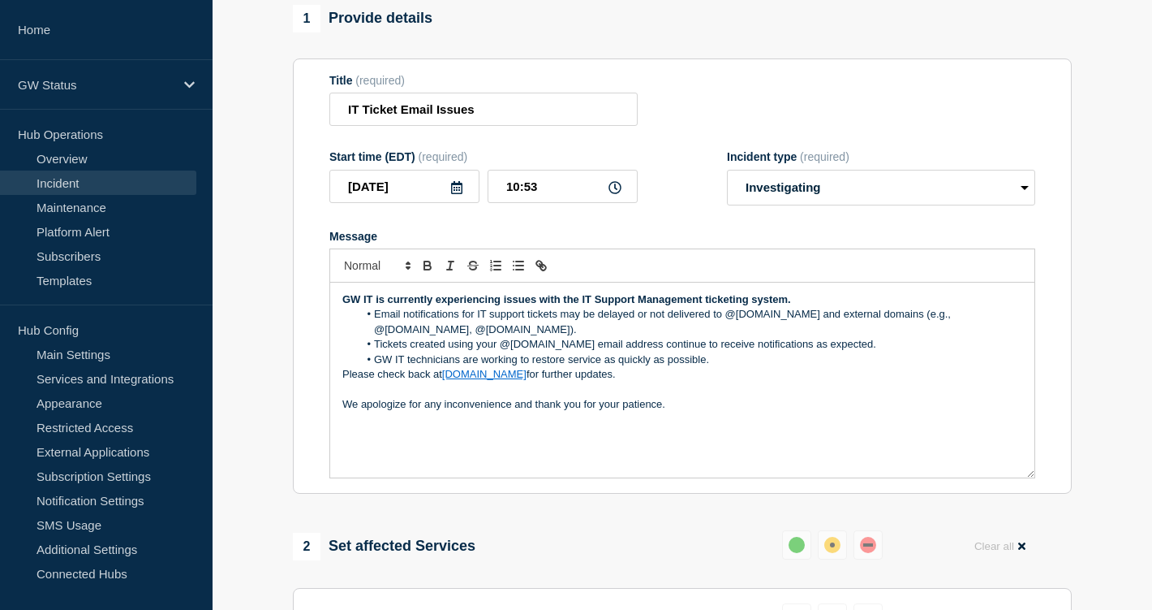
scroll to position [139, 0]
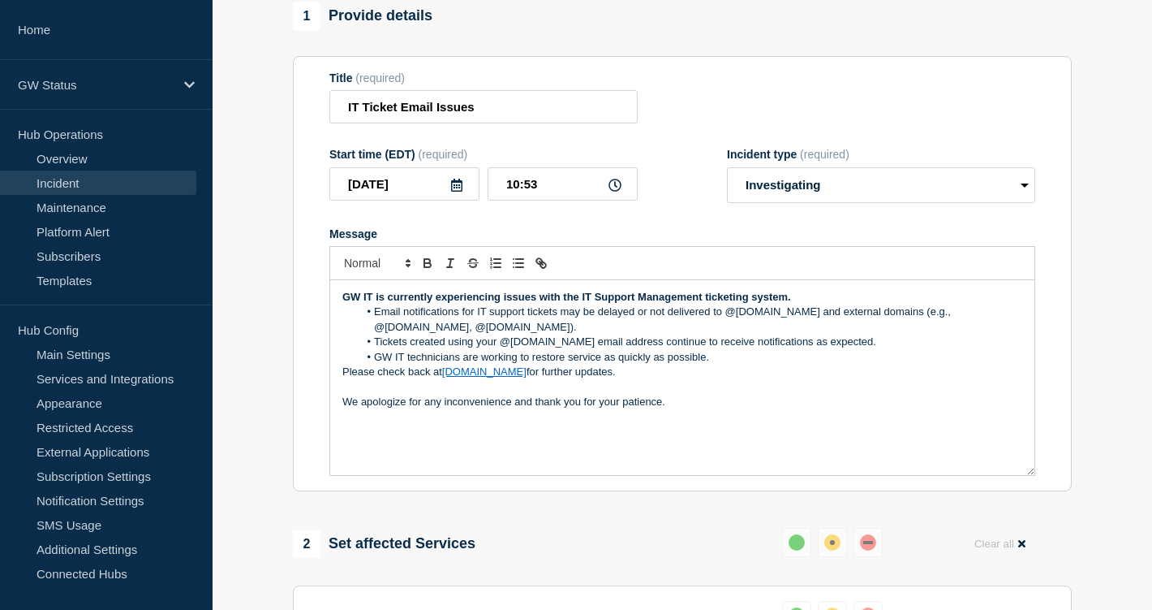
click at [898, 327] on li "Email notifications for IT support tickets may be delayed or not delivered to @…" at bounding box center [691, 319] width 665 height 30
click at [899, 349] on li "Tickets created using your @[DOMAIN_NAME] email address continue to receive not…" at bounding box center [691, 341] width 665 height 15
click at [502, 349] on li "Tickets created using your @[DOMAIN_NAME] email address continue to receive not…" at bounding box center [691, 341] width 665 height 15
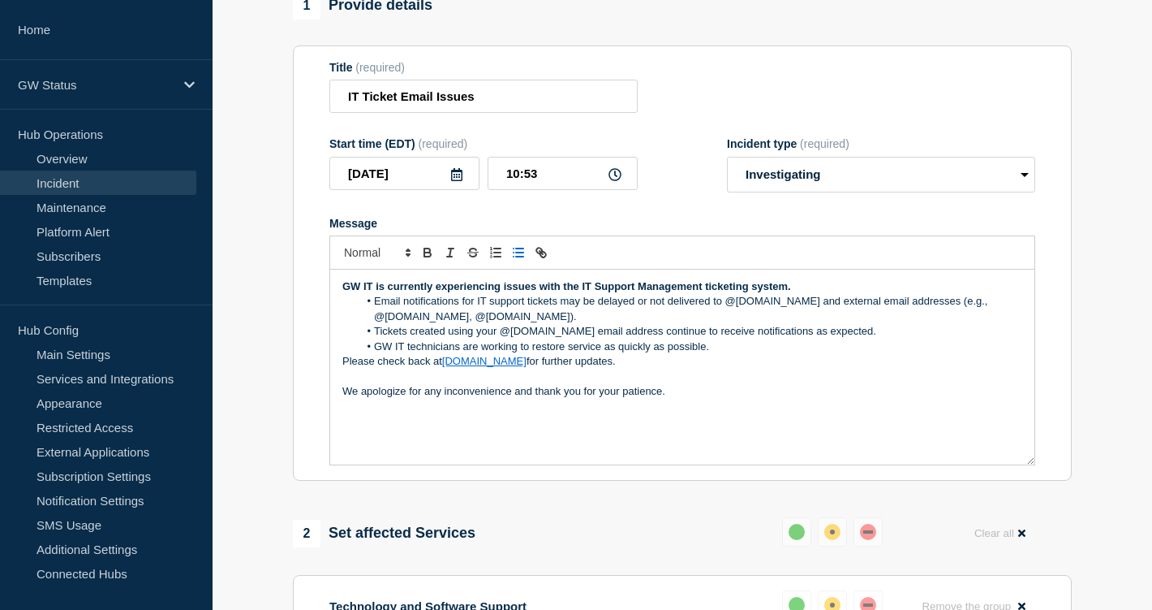
scroll to position [153, 0]
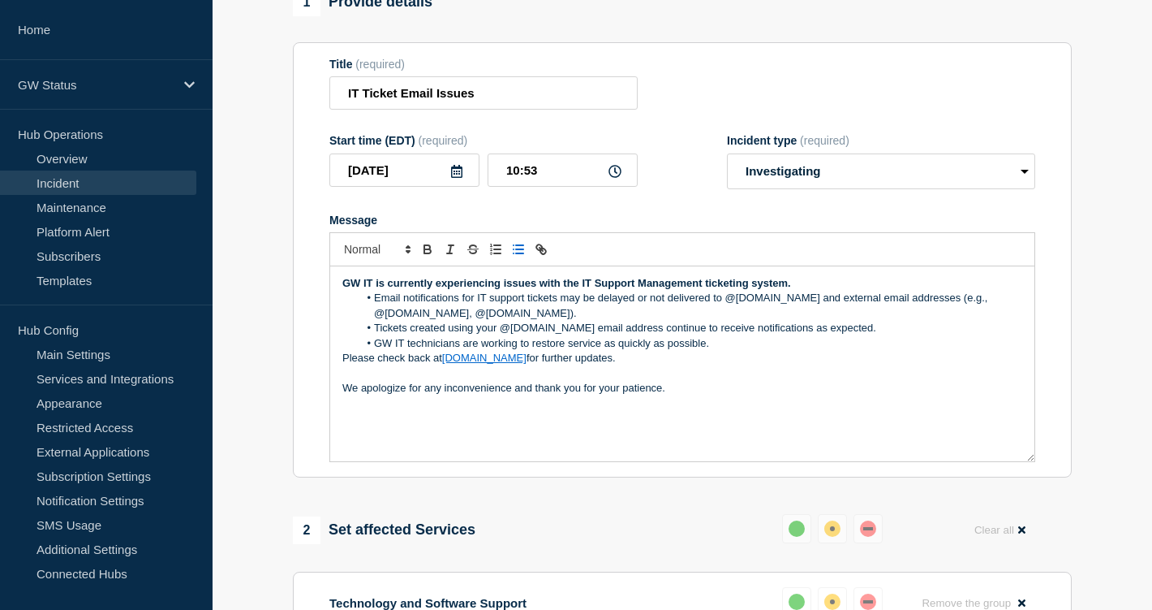
click at [339, 376] on div "GW IT is currently experiencing issues with the IT Support Management ticketing…" at bounding box center [682, 363] width 704 height 195
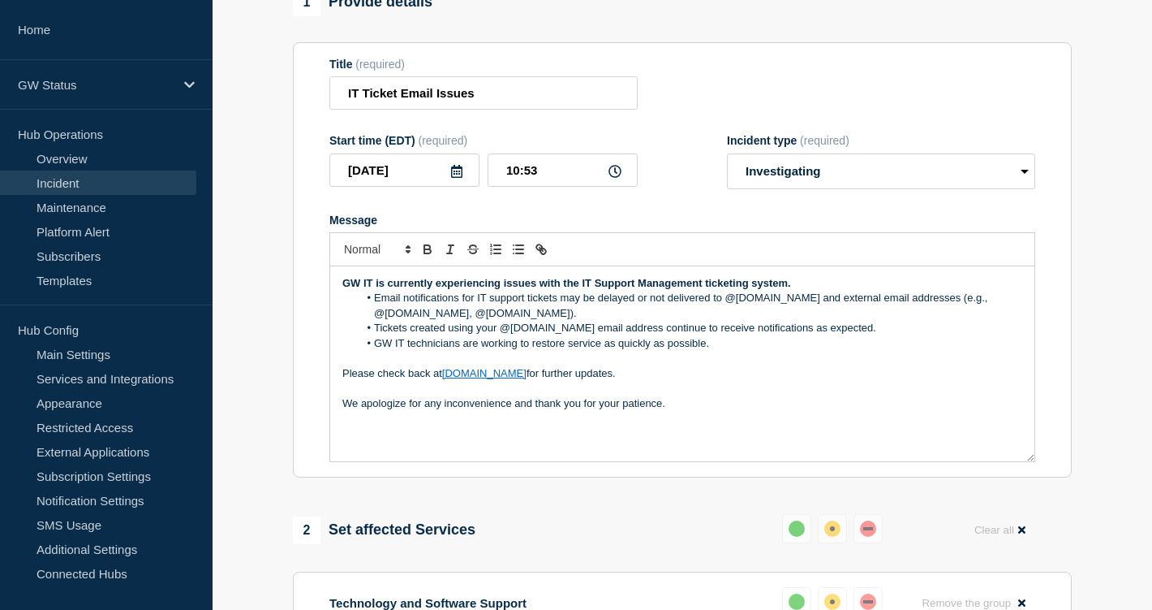
click at [342, 411] on p "We apologize for any inconvenience and thank you for your patience." at bounding box center [682, 403] width 680 height 15
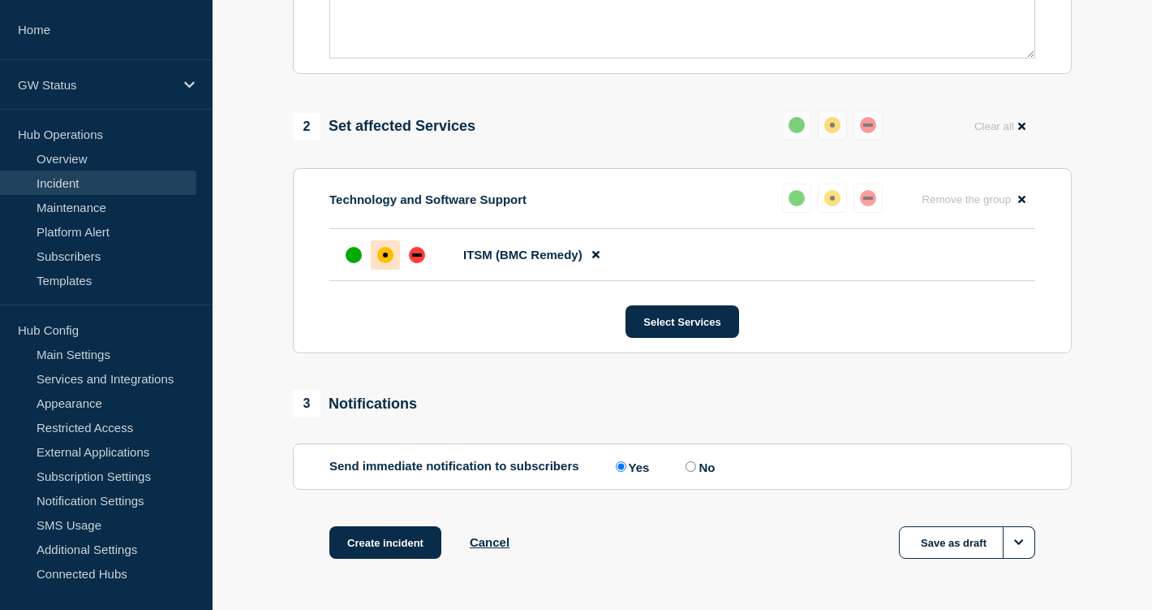
scroll to position [636, 0]
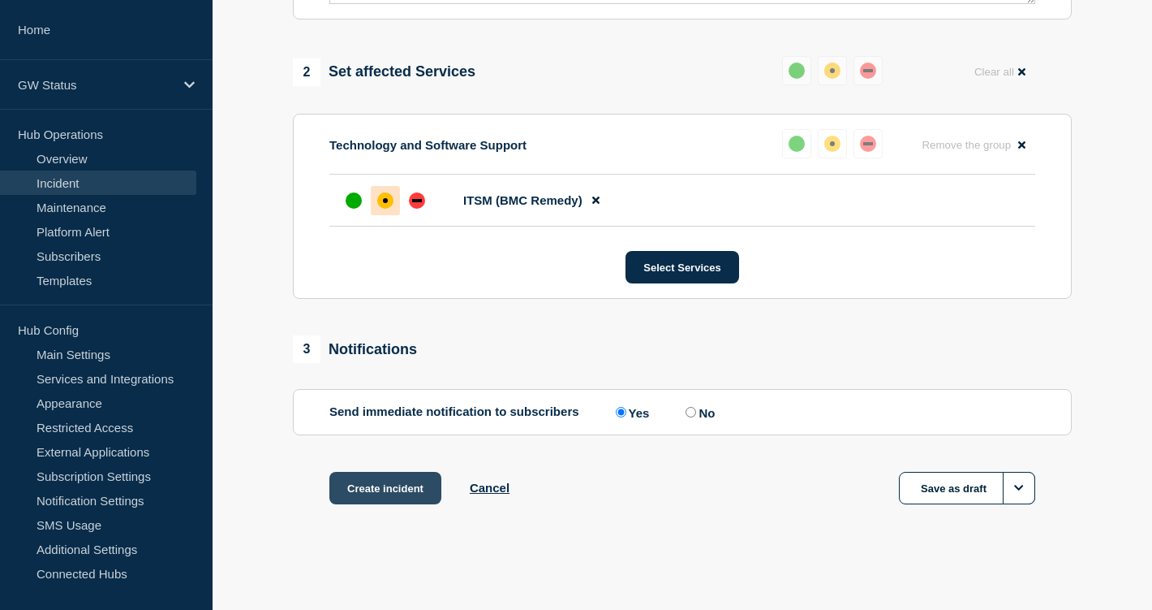
click at [361, 490] on button "Create incident" at bounding box center [386, 488] width 112 height 32
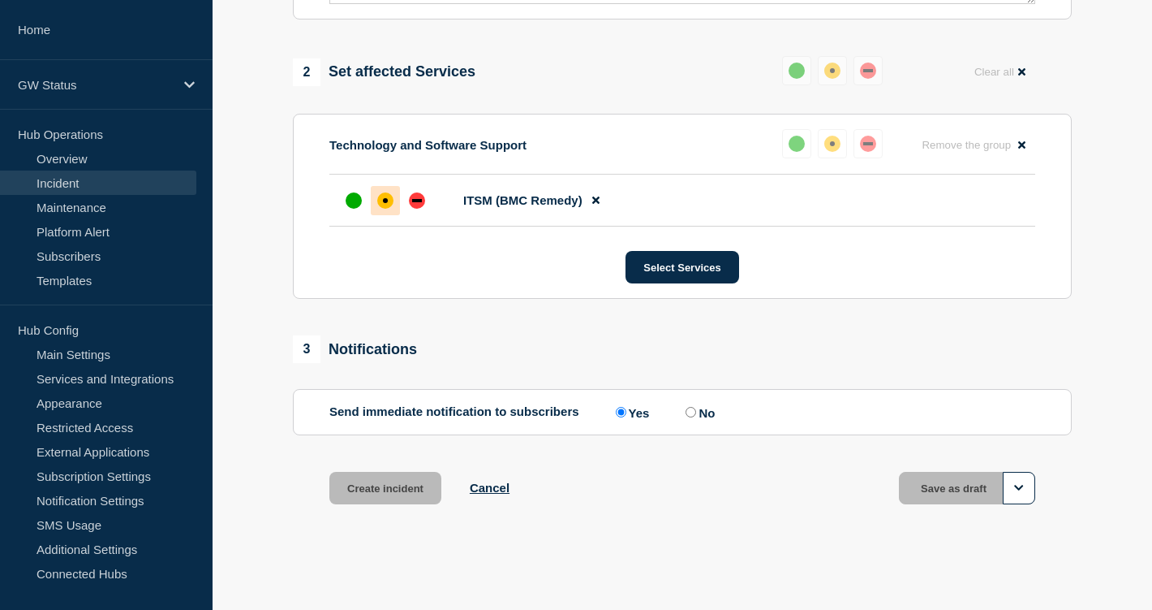
scroll to position [670, 0]
